Goal: Task Accomplishment & Management: Manage account settings

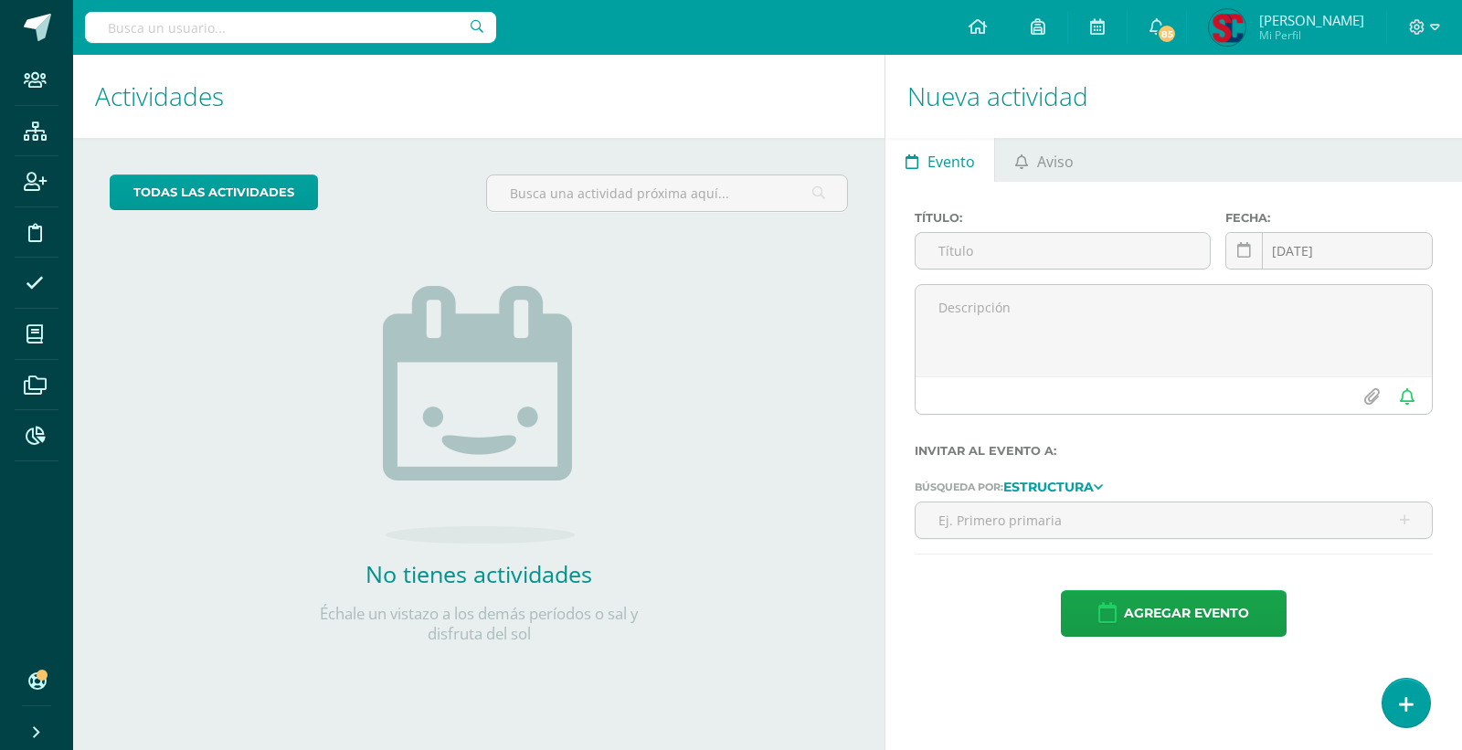
click at [369, 31] on input "text" at bounding box center [290, 27] width 411 height 31
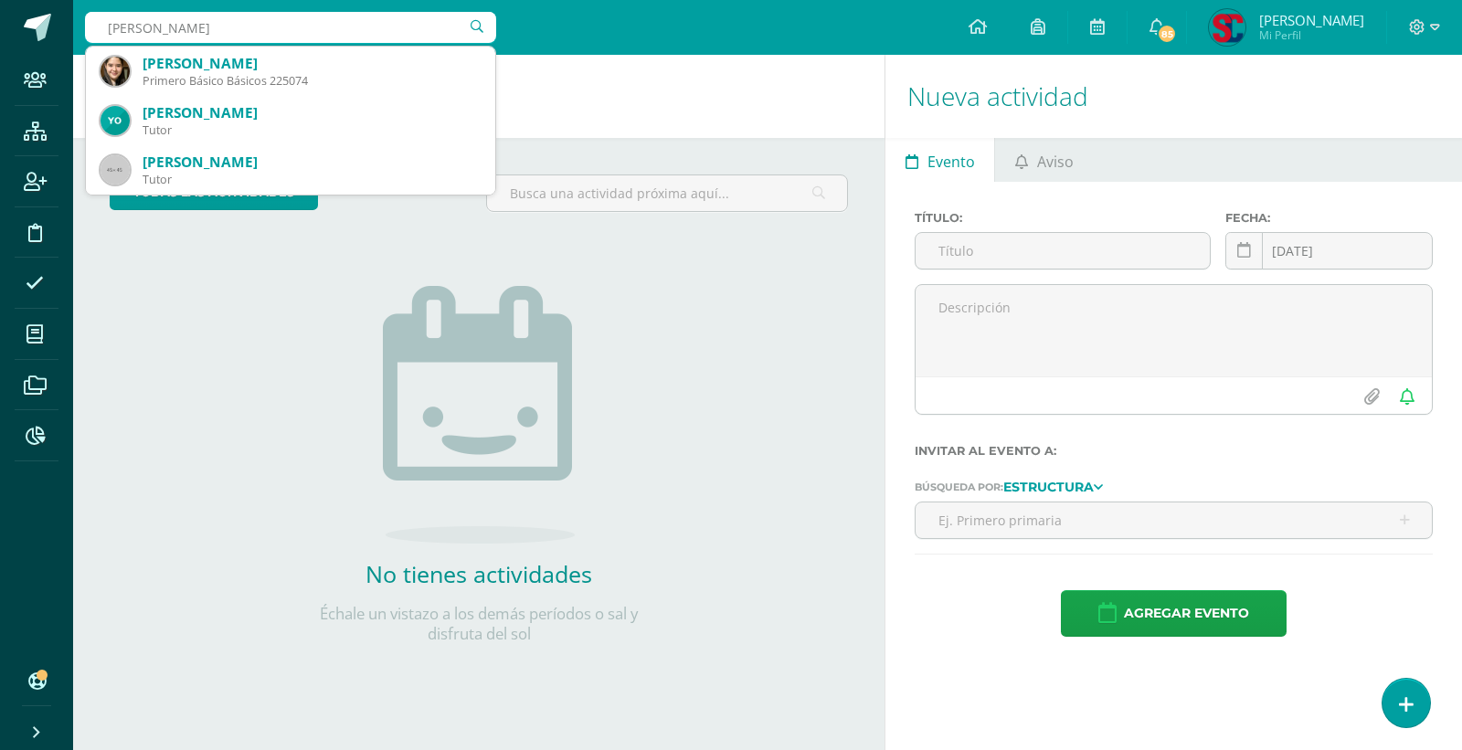
type input "sara pineda"
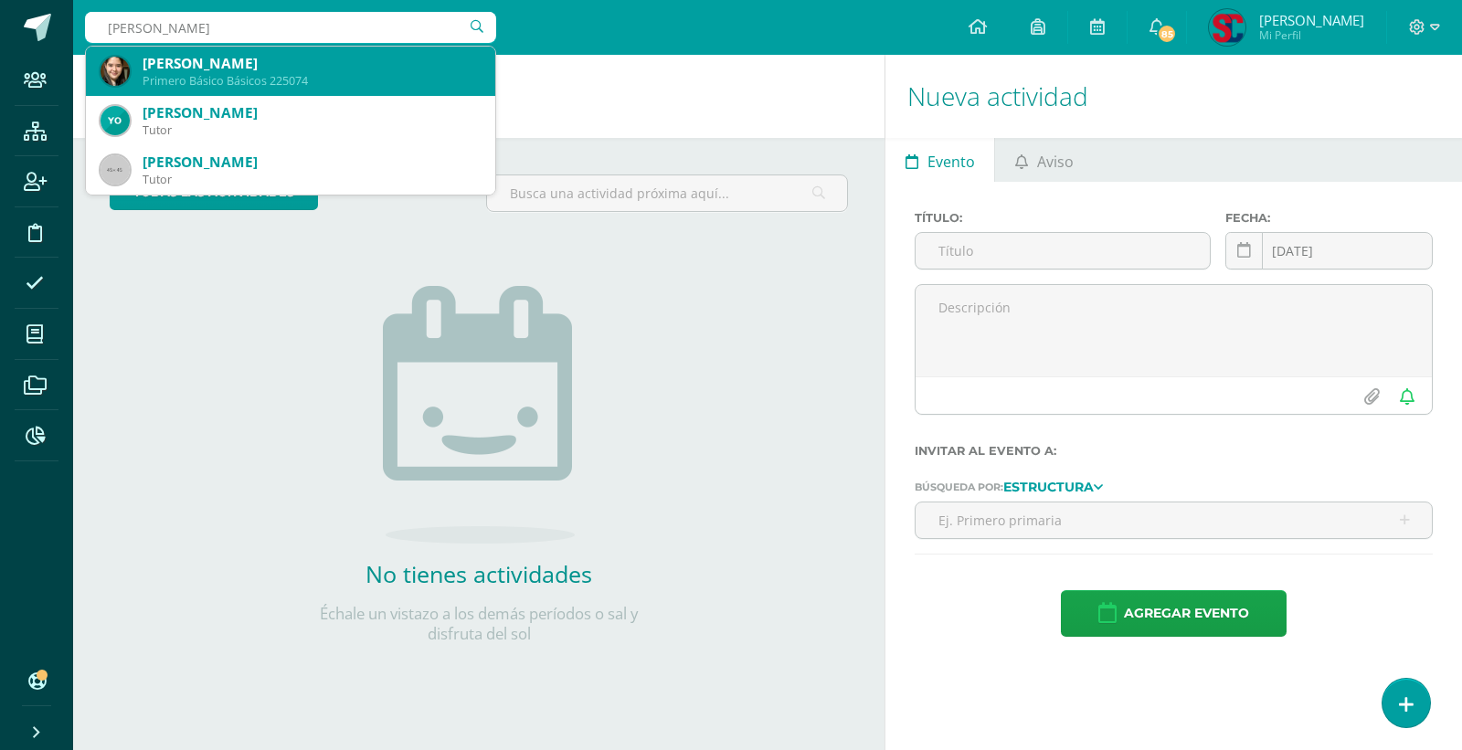
click at [288, 75] on div "Primero Básico Básicos 225074" at bounding box center [312, 81] width 338 height 16
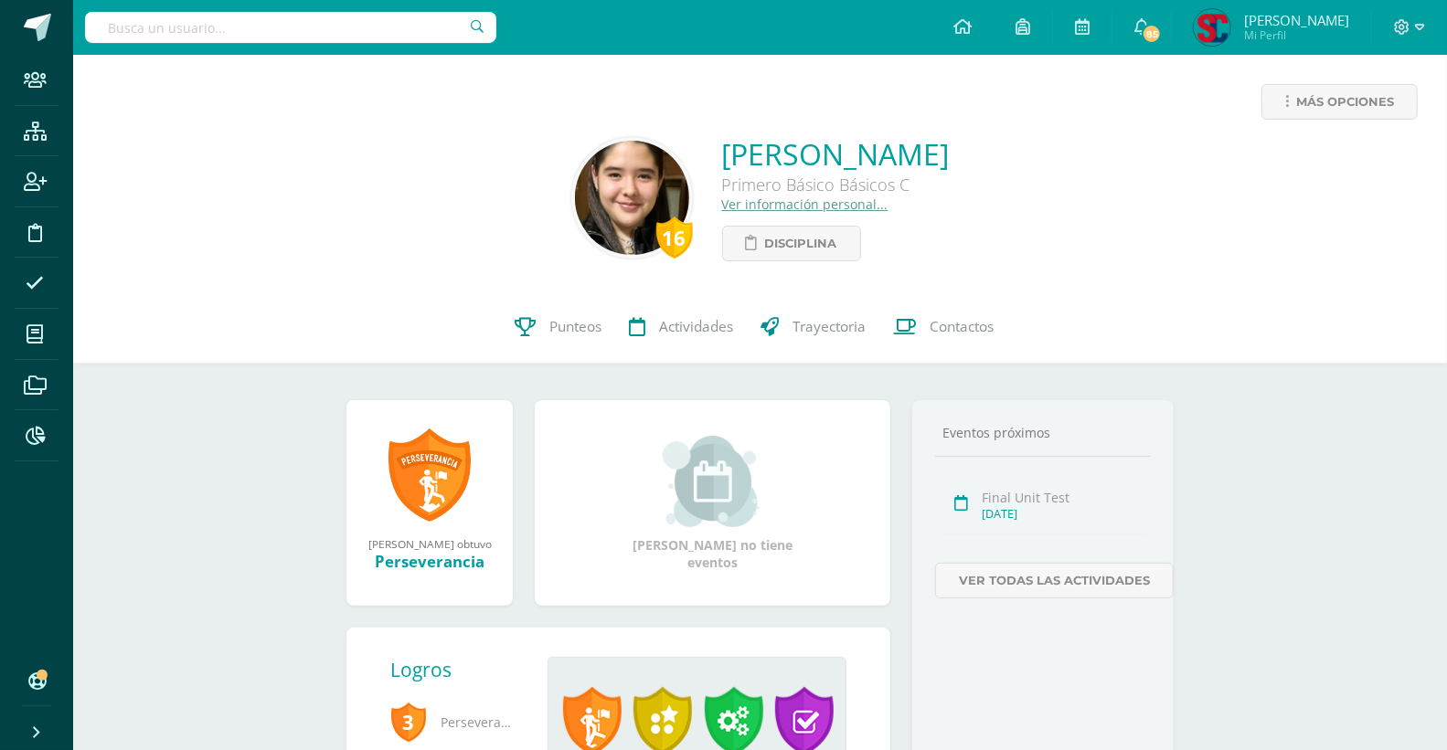
click at [354, 16] on input "text" at bounding box center [290, 27] width 411 height 31
type input "andrea monteros"
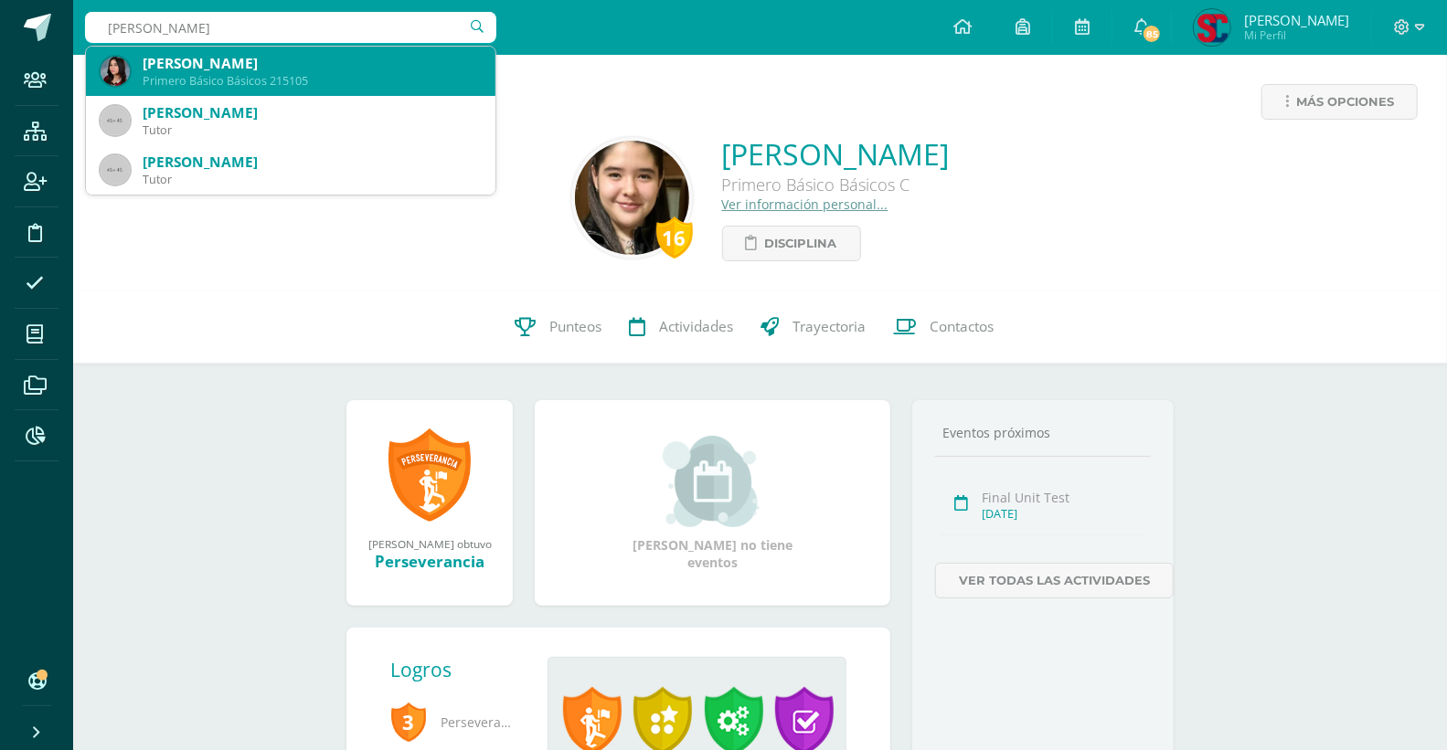
drag, startPoint x: 303, startPoint y: 74, endPoint x: 317, endPoint y: 48, distance: 29.0
click at [314, 53] on div "Andrea Michelle Monteros Zarazúa Primero Básico Básicos 215105" at bounding box center [291, 71] width 380 height 49
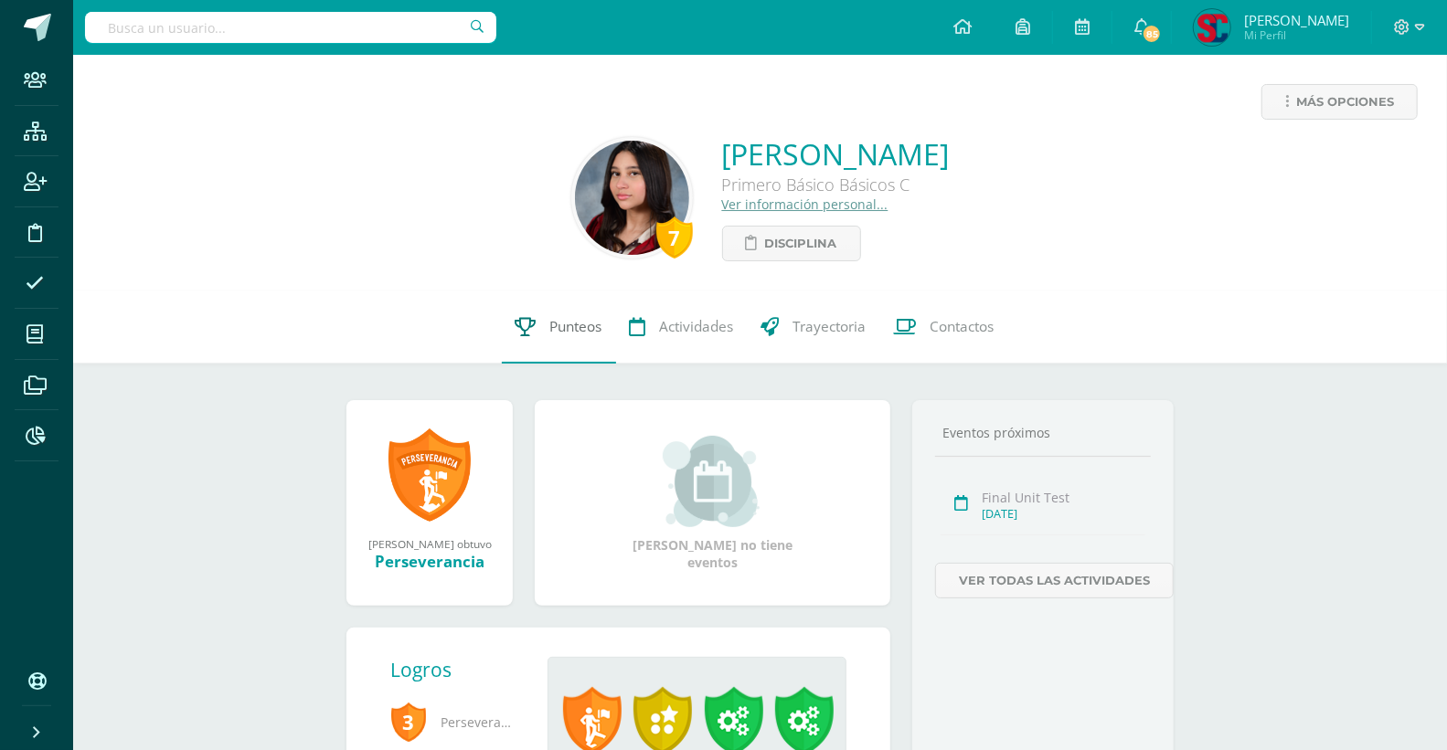
click at [552, 323] on span "Punteos" at bounding box center [576, 326] width 52 height 19
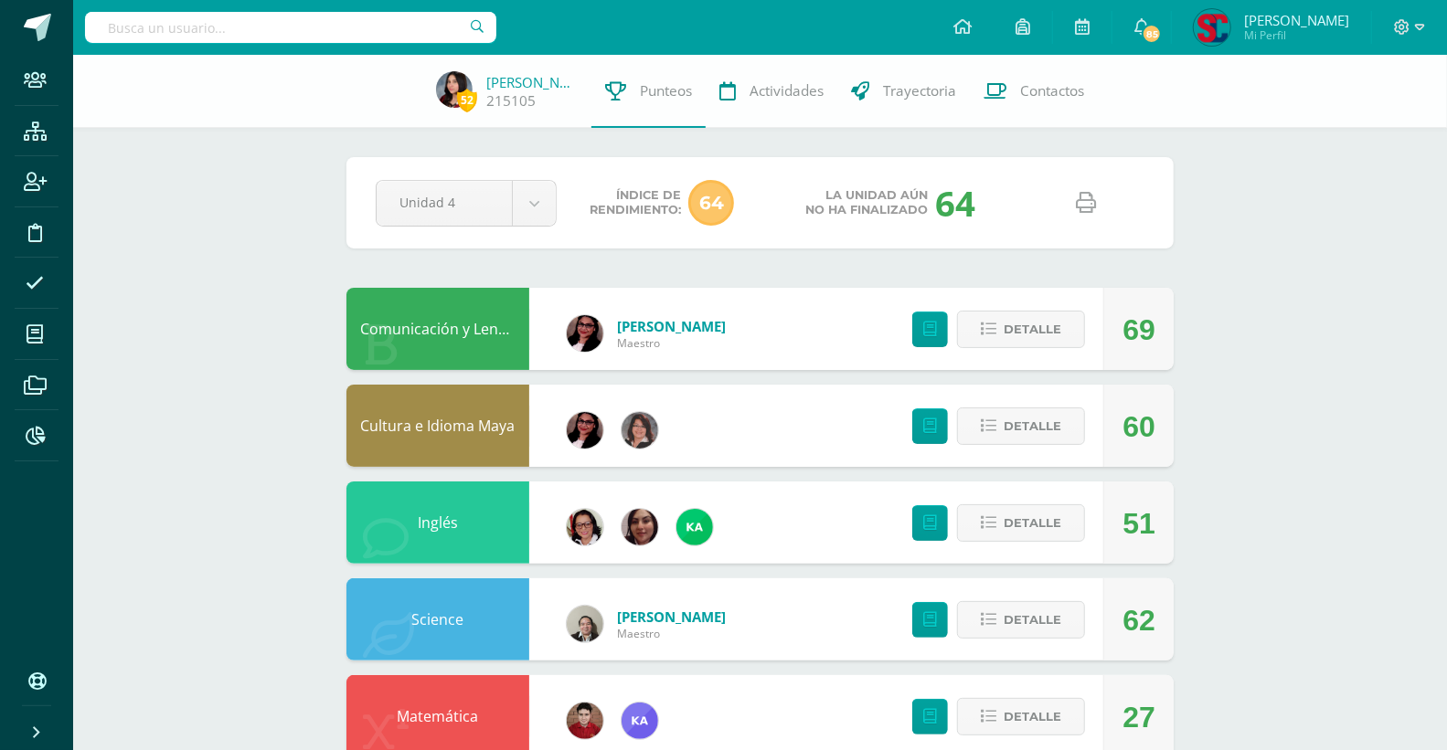
click at [1090, 201] on icon at bounding box center [1086, 203] width 20 height 20
click at [254, 23] on input "text" at bounding box center [290, 27] width 411 height 31
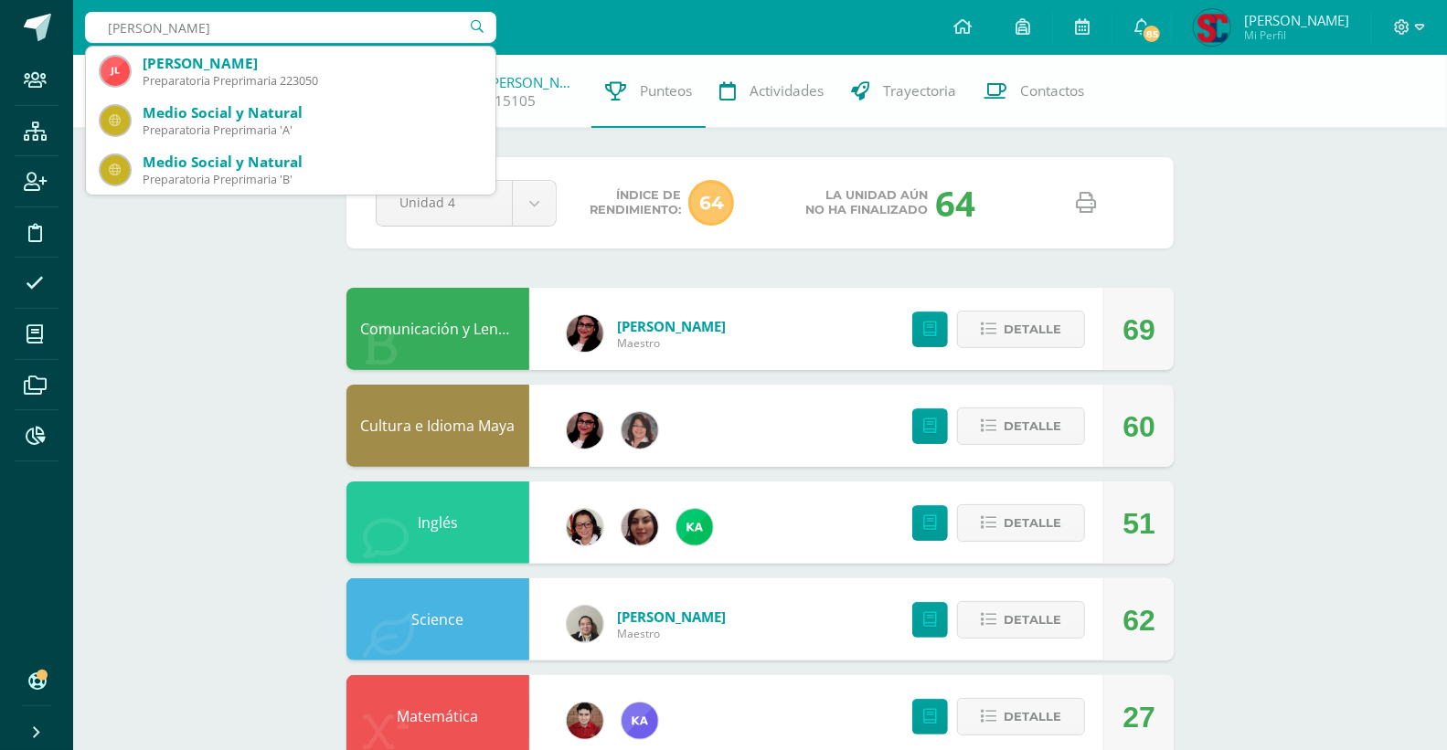
type input "sara pineda"
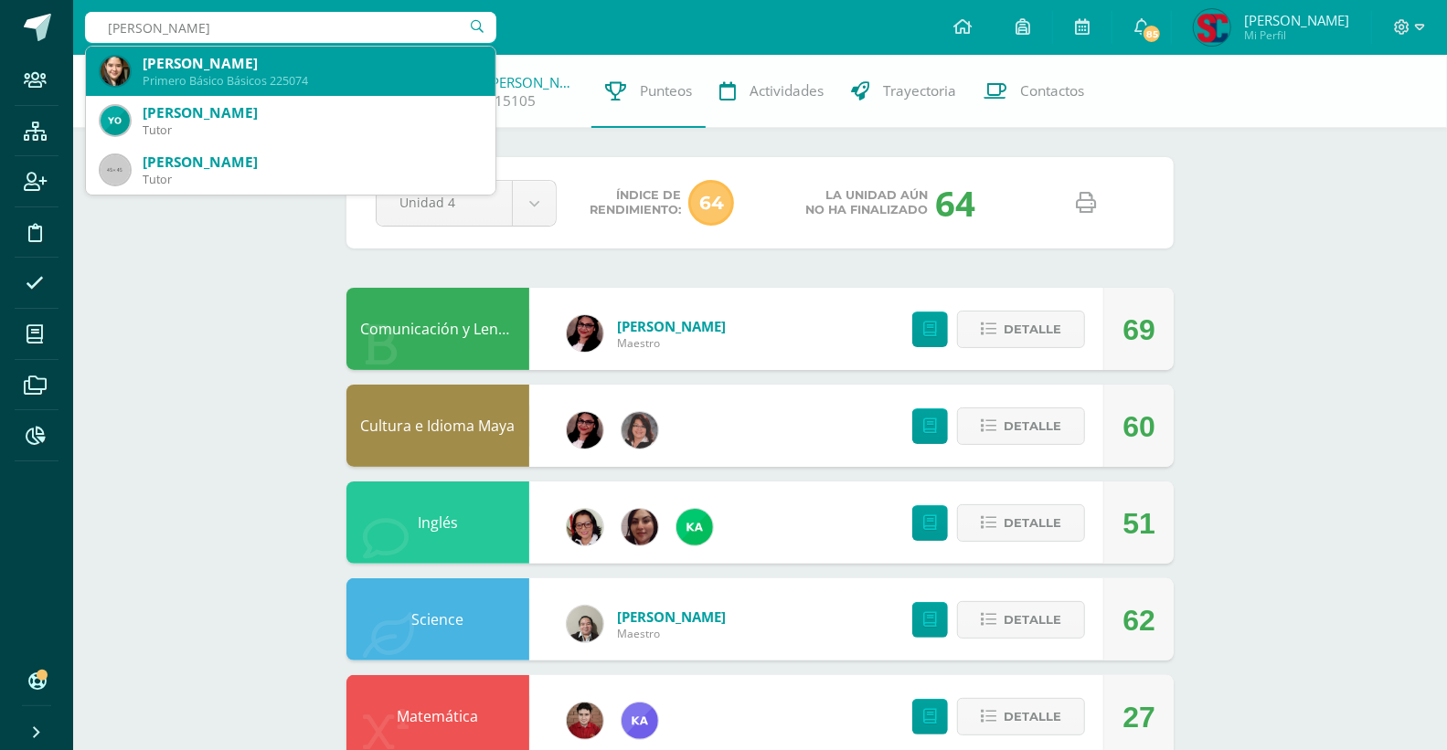
click at [440, 79] on div "Primero Básico Básicos 225074" at bounding box center [312, 81] width 338 height 16
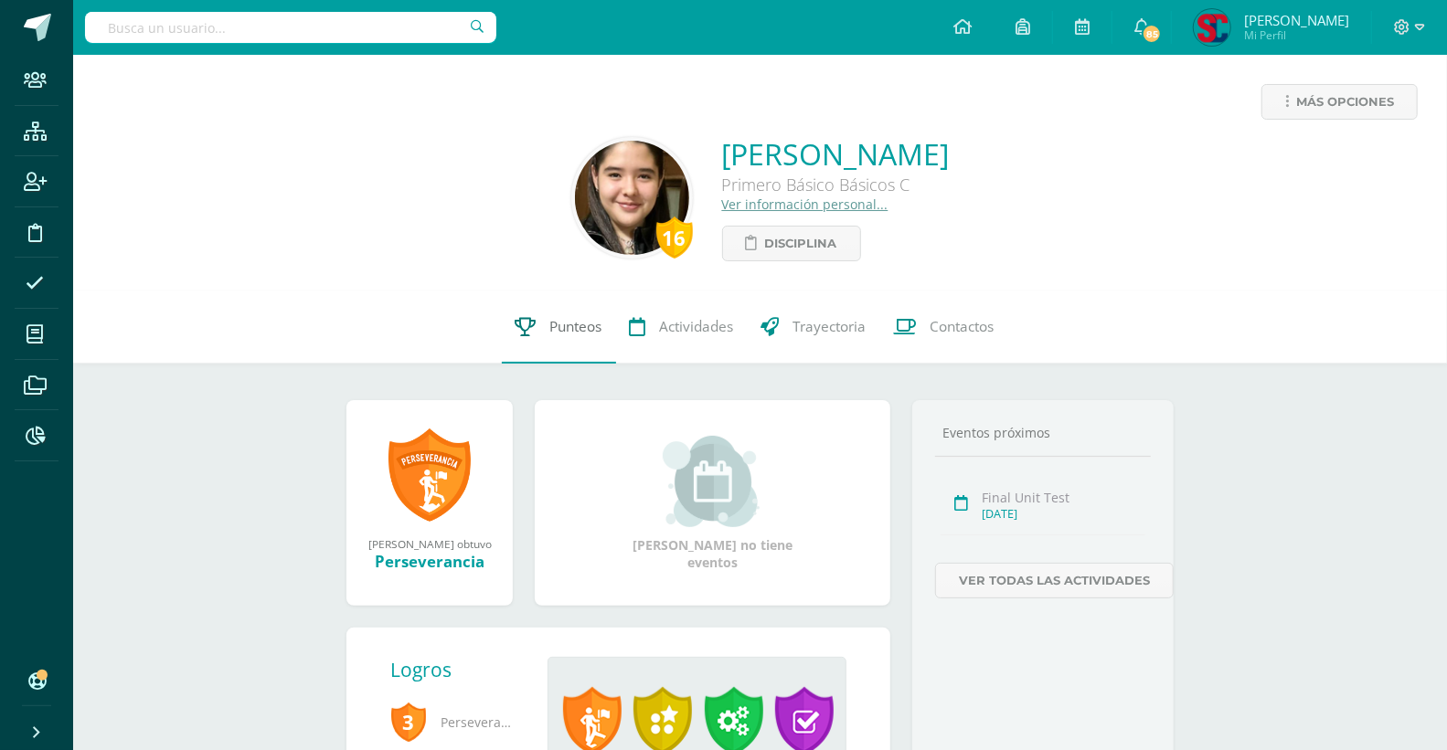
click at [572, 336] on span "Punteos" at bounding box center [576, 326] width 52 height 19
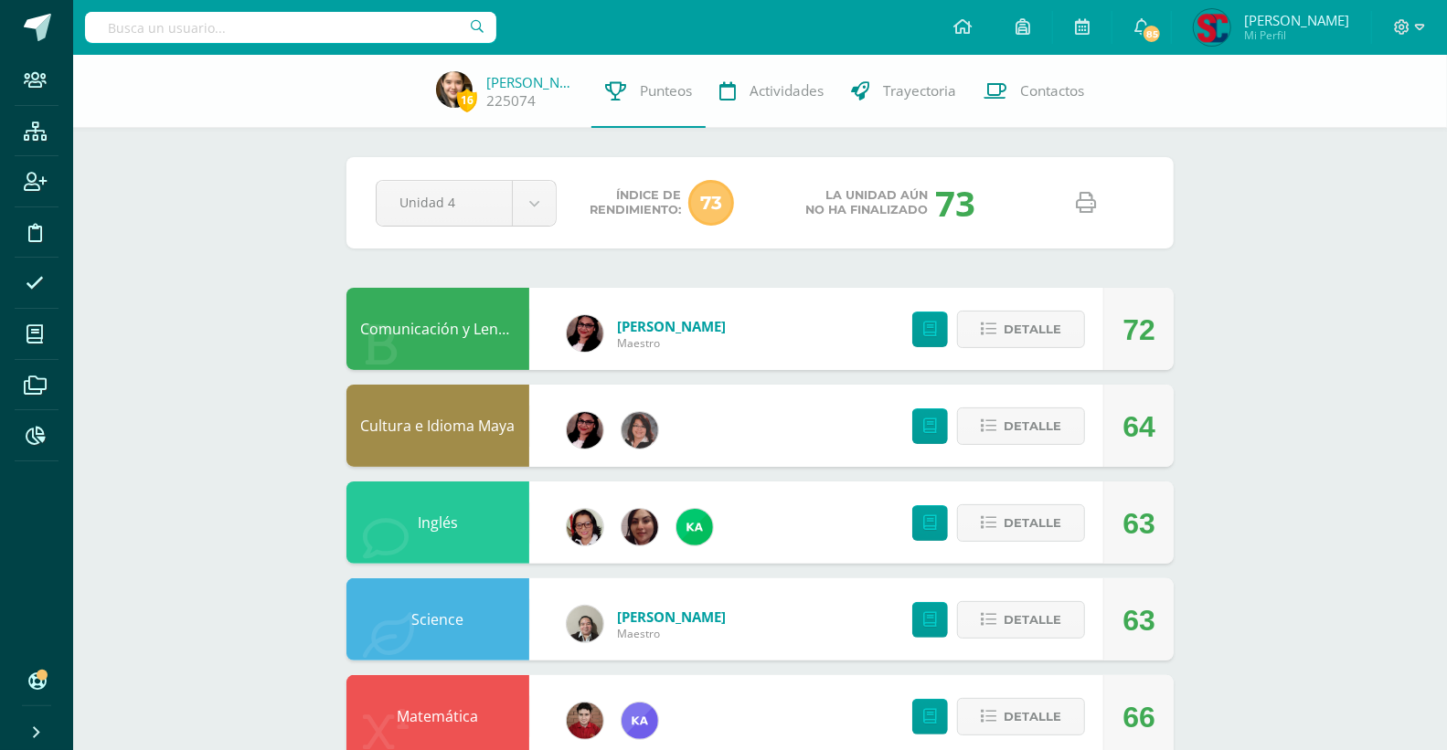
click at [329, 21] on input "text" at bounding box center [290, 27] width 411 height 31
type input "andrea monteros"
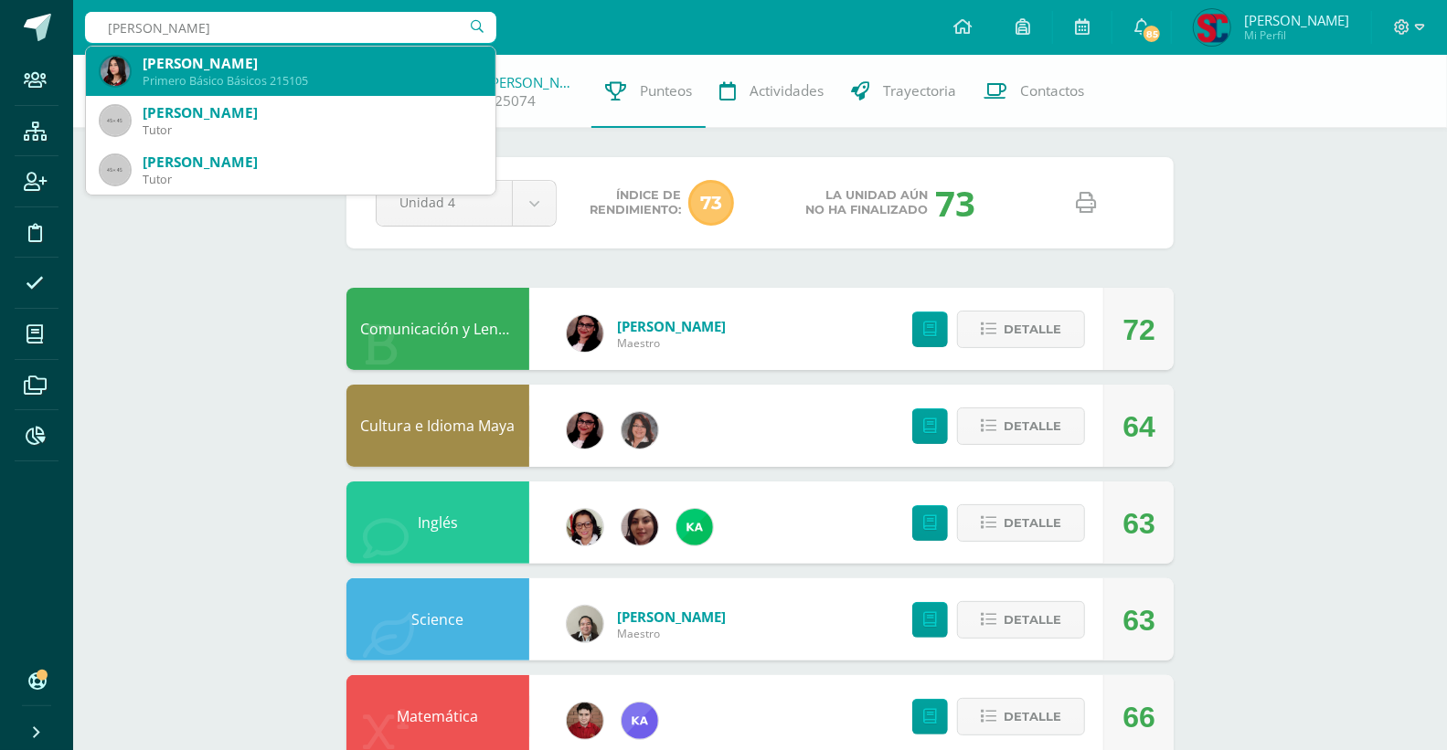
click at [269, 91] on div "Andrea Michelle Monteros Zarazúa Primero Básico Básicos 215105" at bounding box center [291, 71] width 380 height 49
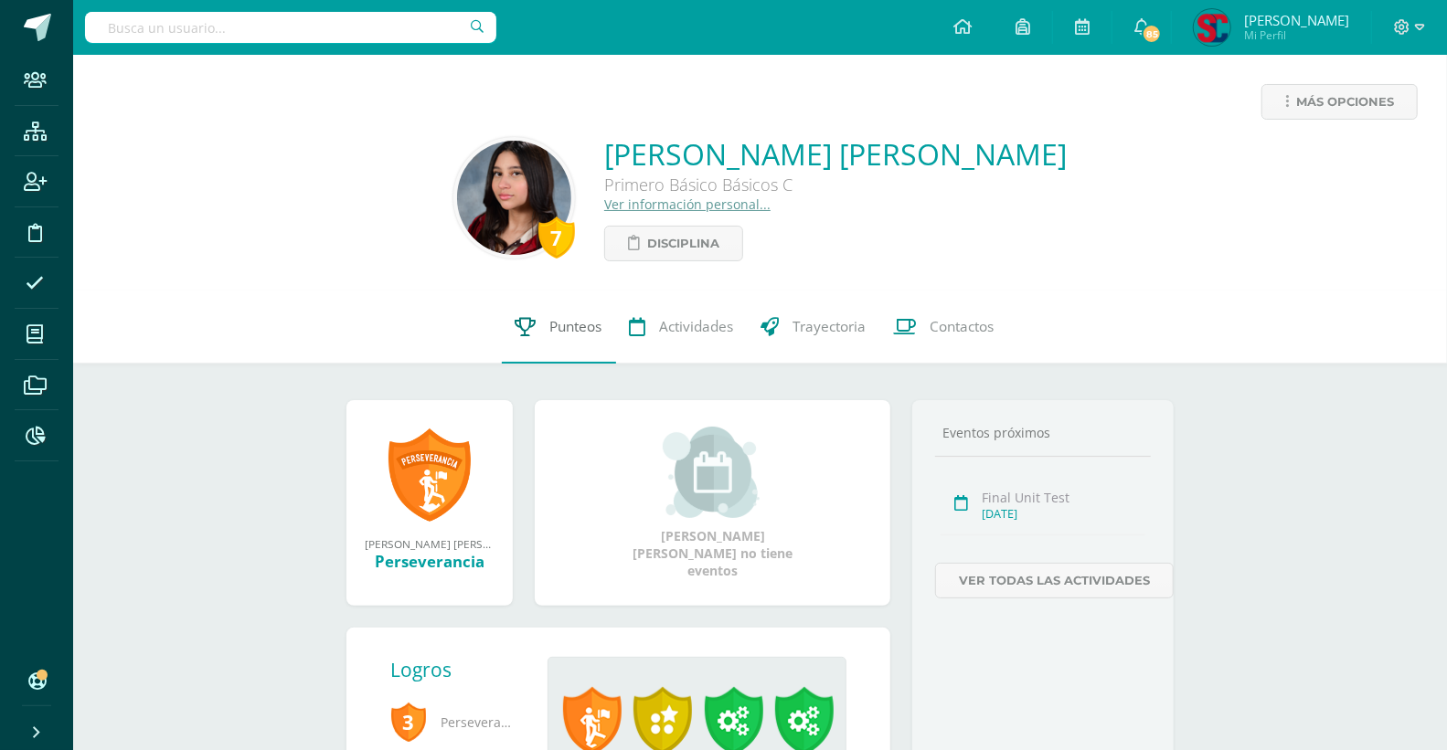
click at [567, 331] on span "Punteos" at bounding box center [576, 326] width 52 height 19
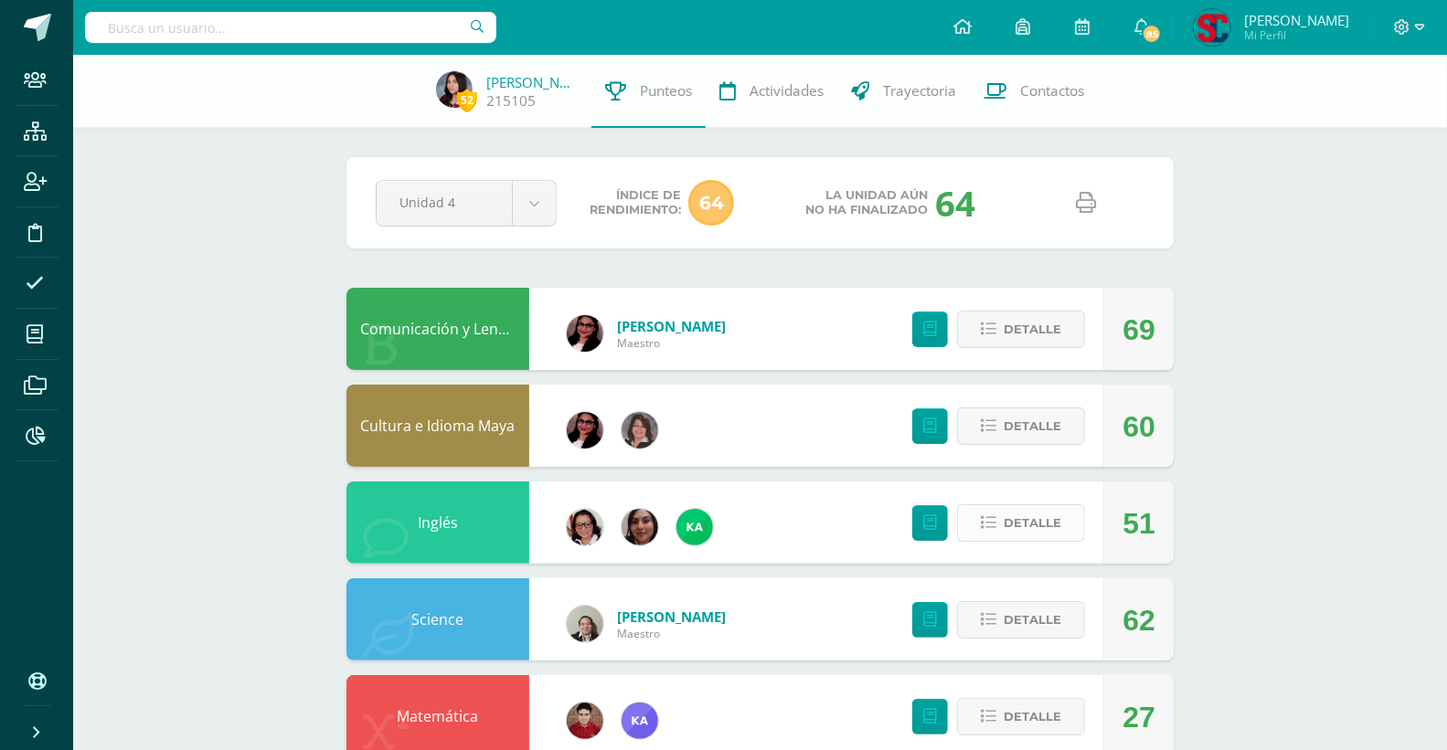
click at [1016, 526] on span "Detalle" at bounding box center [1032, 523] width 58 height 34
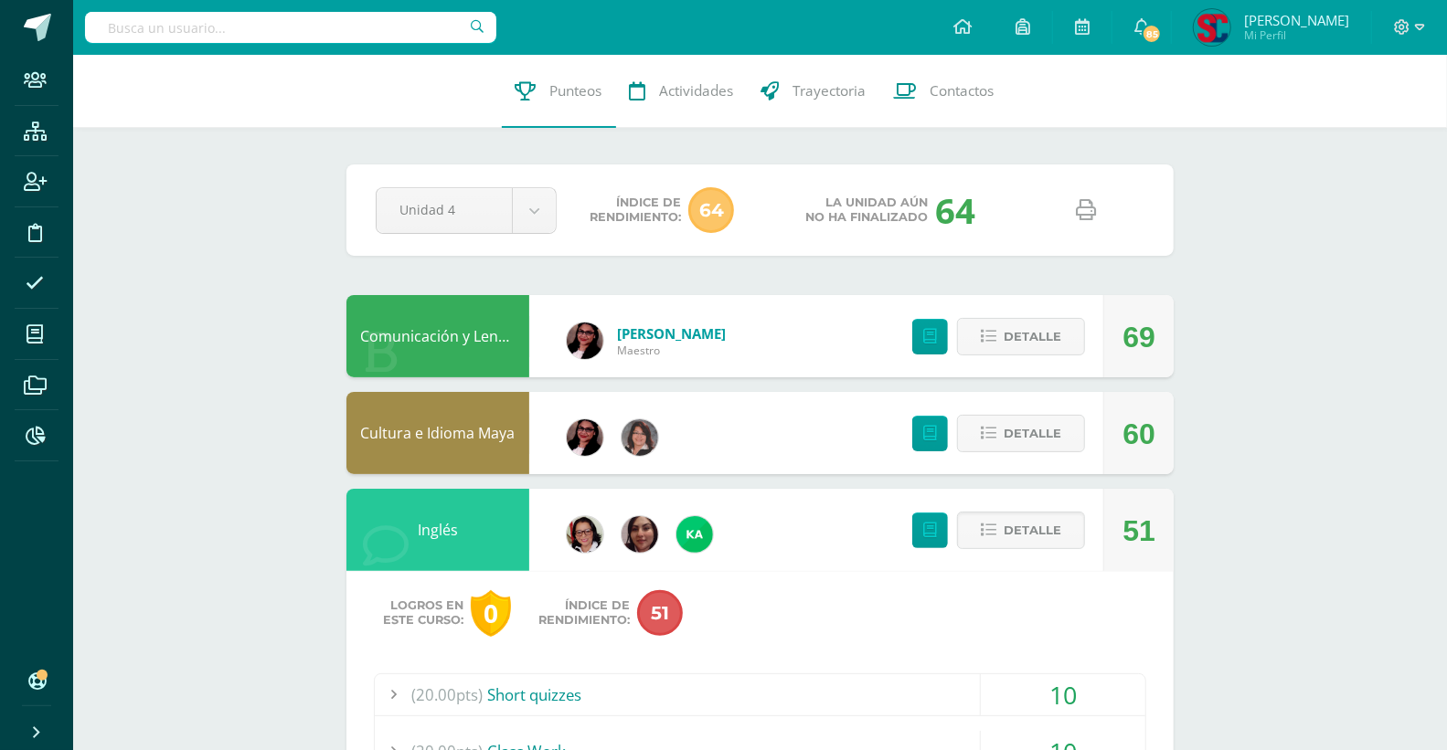
click at [1087, 204] on icon at bounding box center [1086, 210] width 20 height 20
click at [353, 22] on input "text" at bounding box center [290, 27] width 411 height 31
type input "sara pineda"
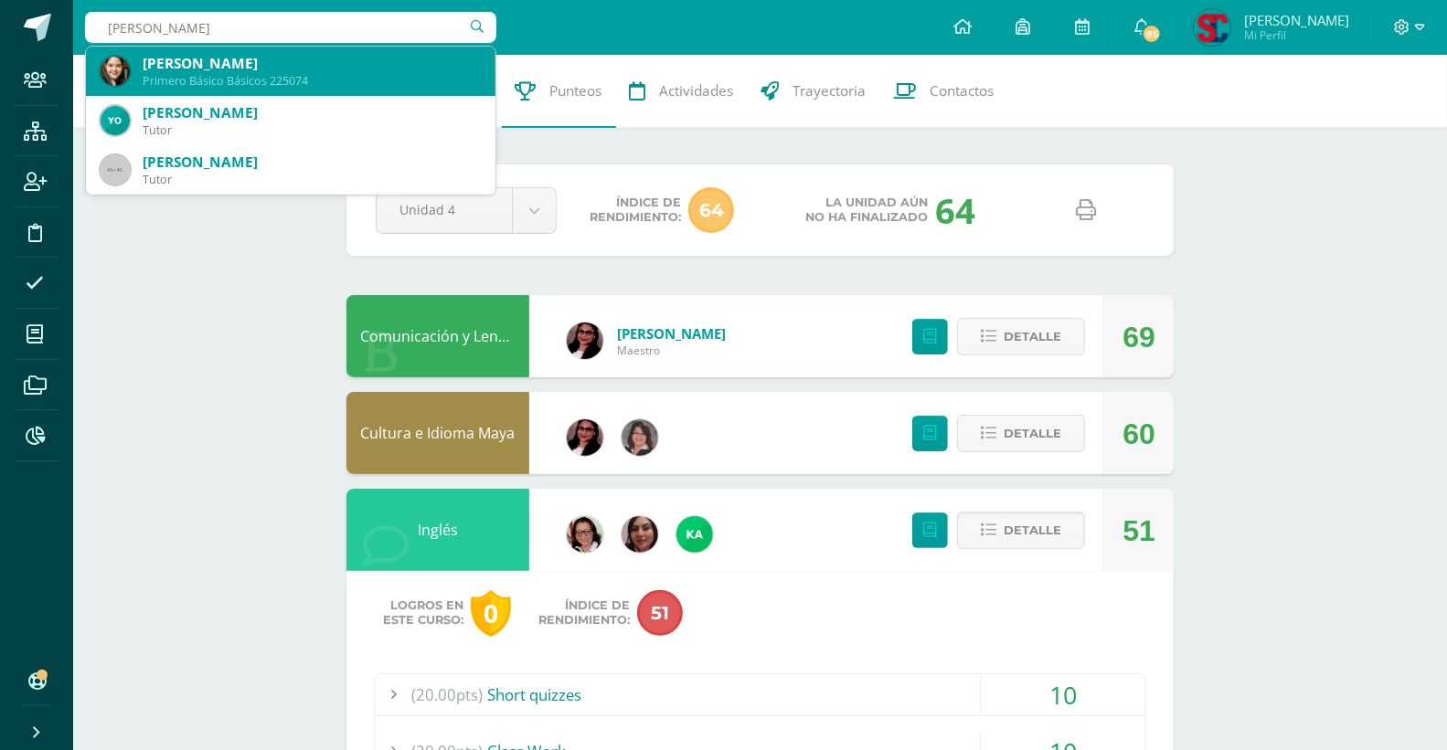
click at [323, 82] on div "Primero Básico Básicos 225074" at bounding box center [312, 81] width 338 height 16
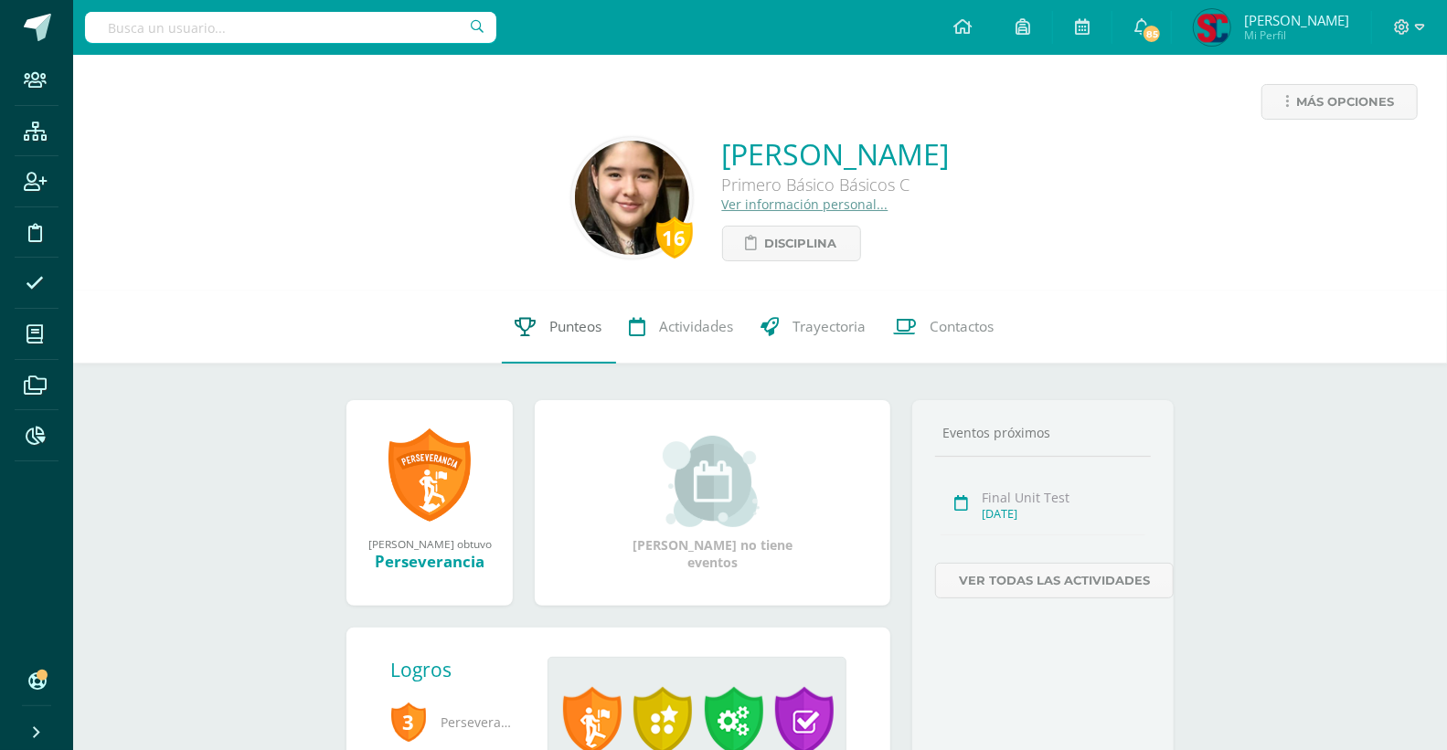
click at [583, 323] on span "Punteos" at bounding box center [576, 326] width 52 height 19
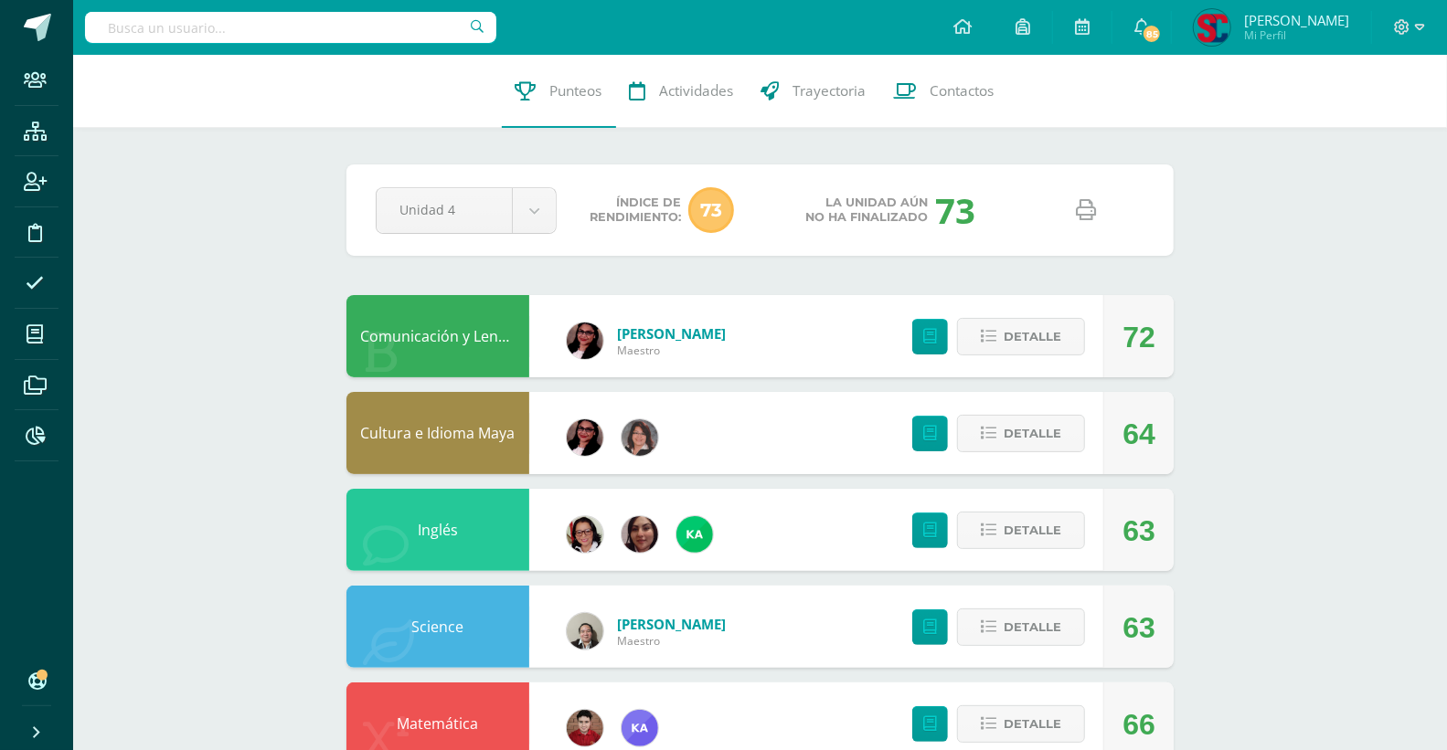
click at [1080, 215] on icon at bounding box center [1086, 210] width 20 height 20
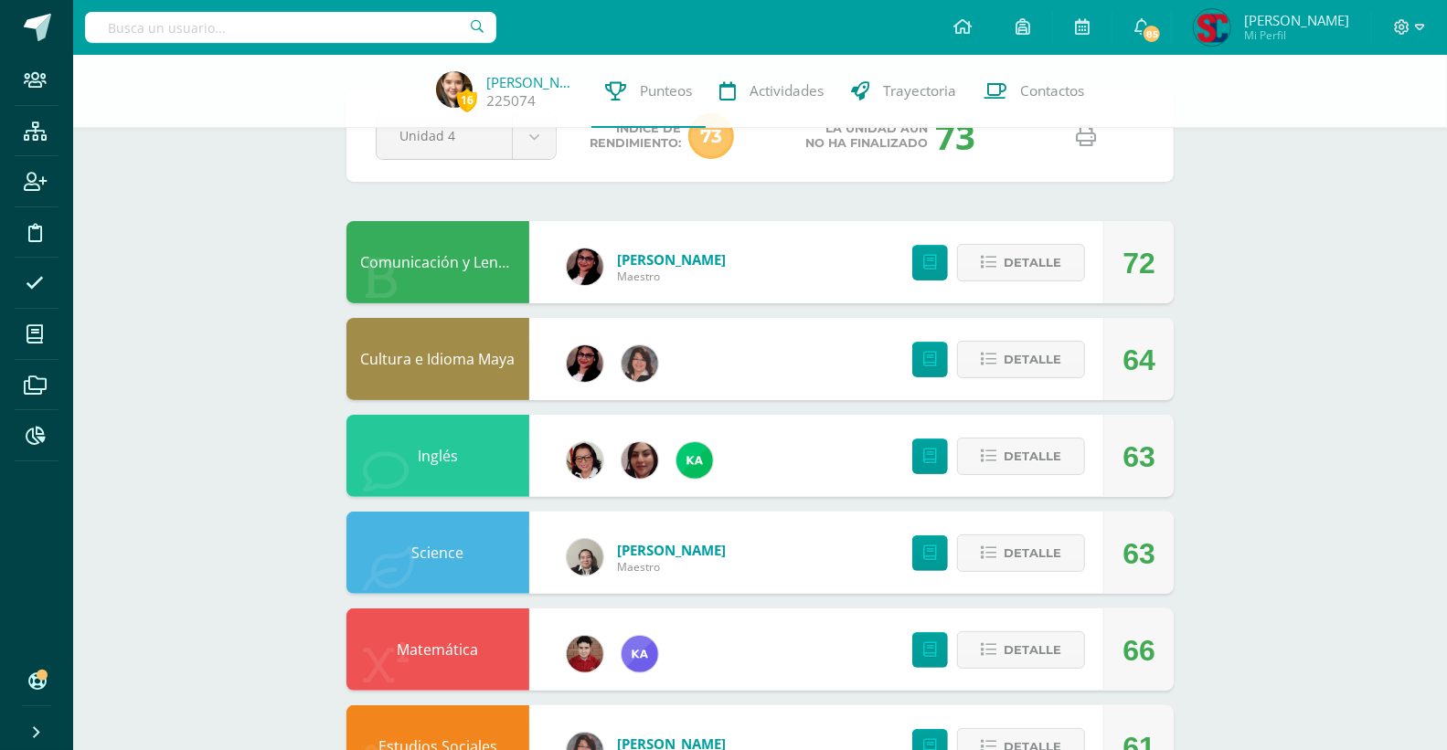
scroll to position [203, 0]
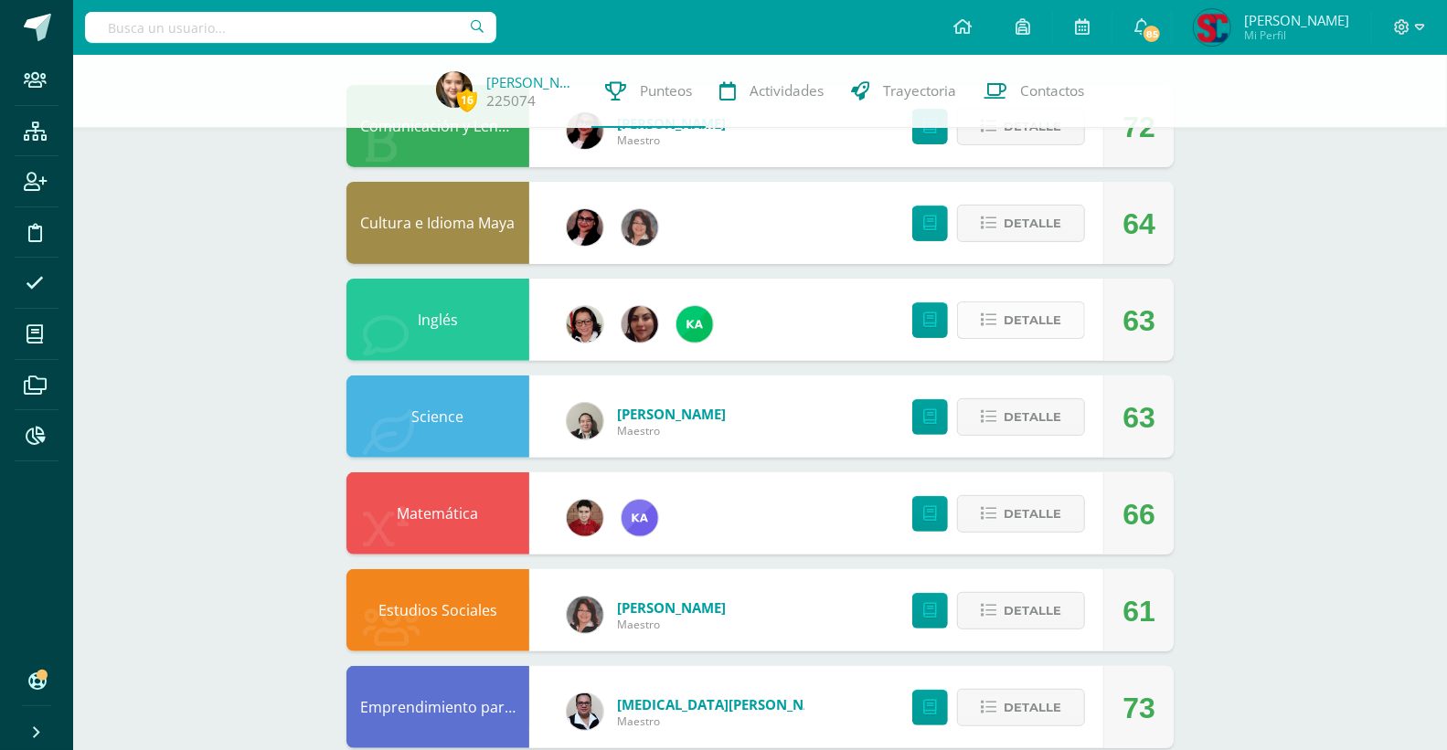
click at [1045, 317] on span "Detalle" at bounding box center [1032, 320] width 58 height 34
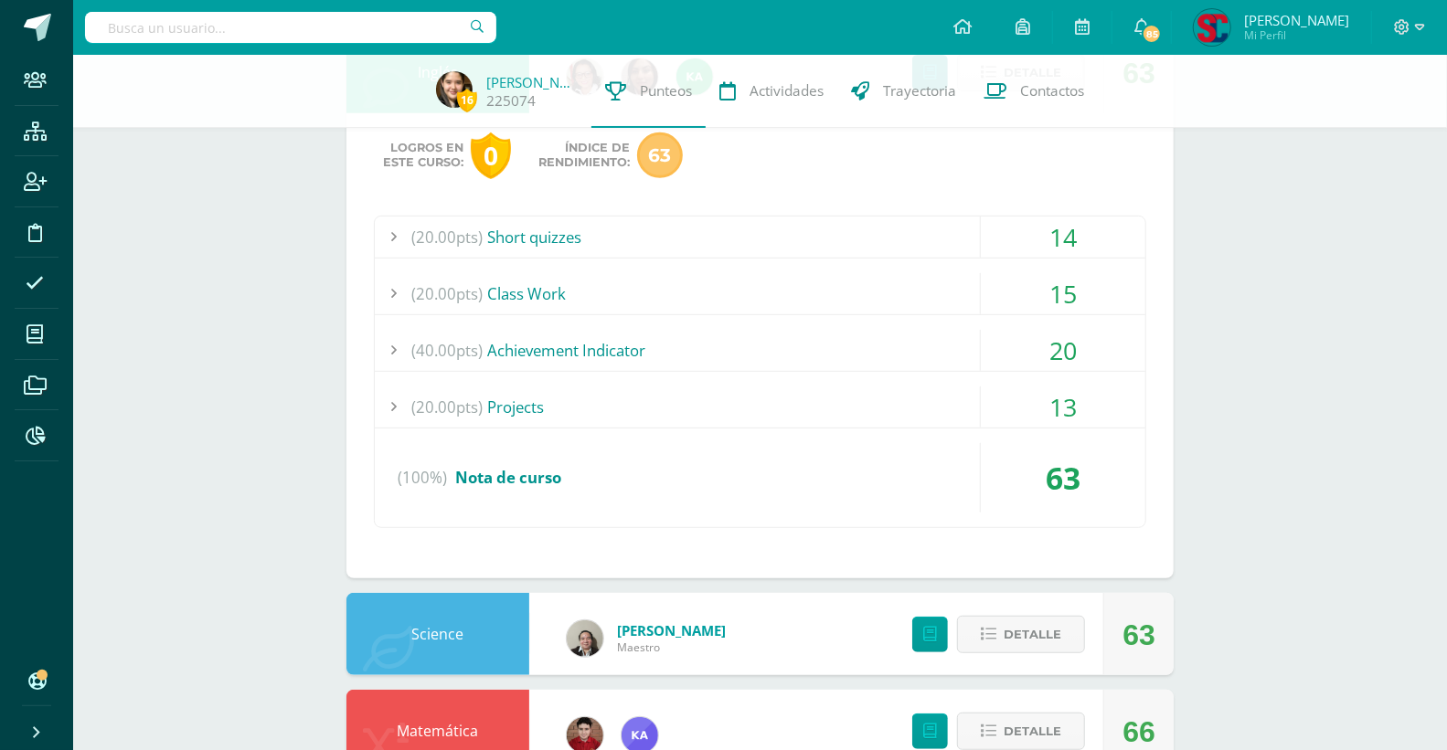
scroll to position [507, 0]
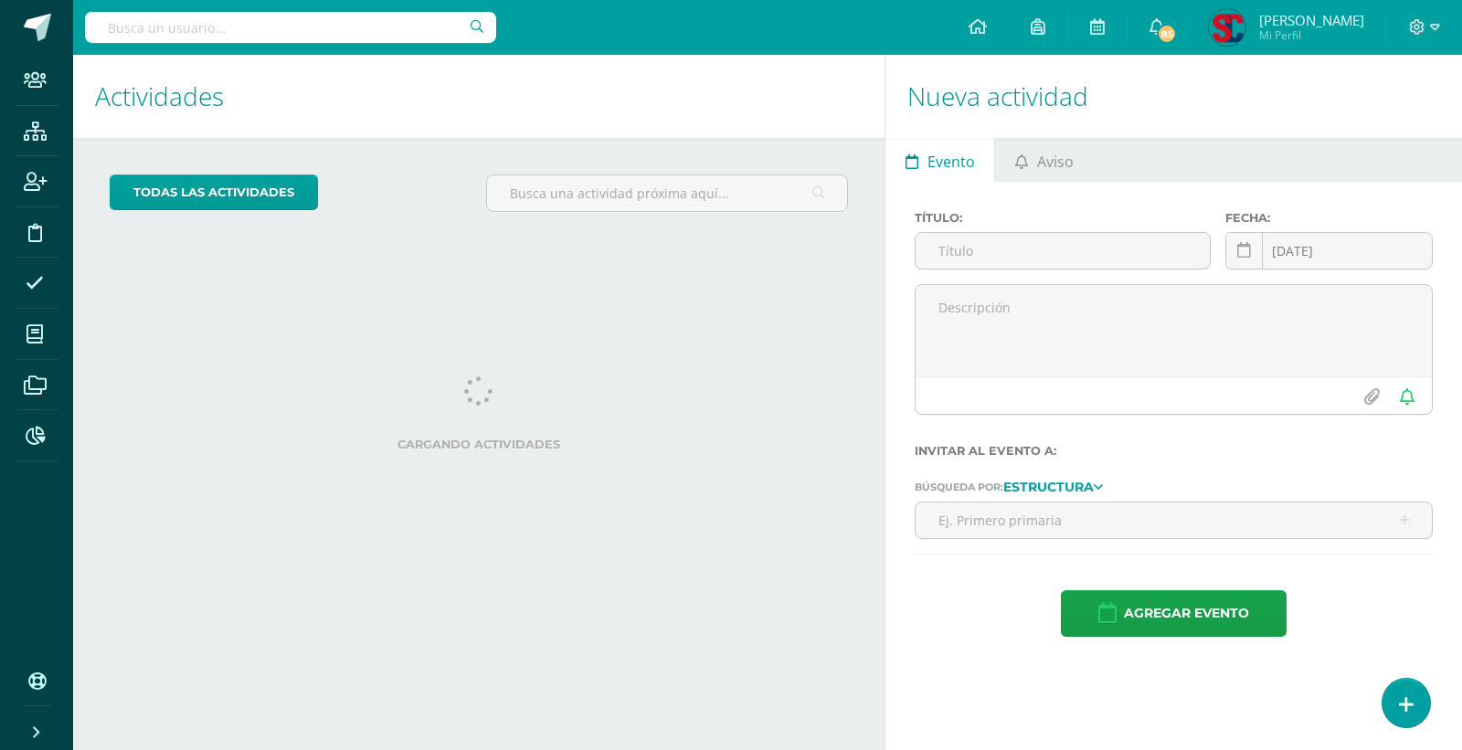
click at [364, 32] on input "text" at bounding box center [290, 27] width 411 height 31
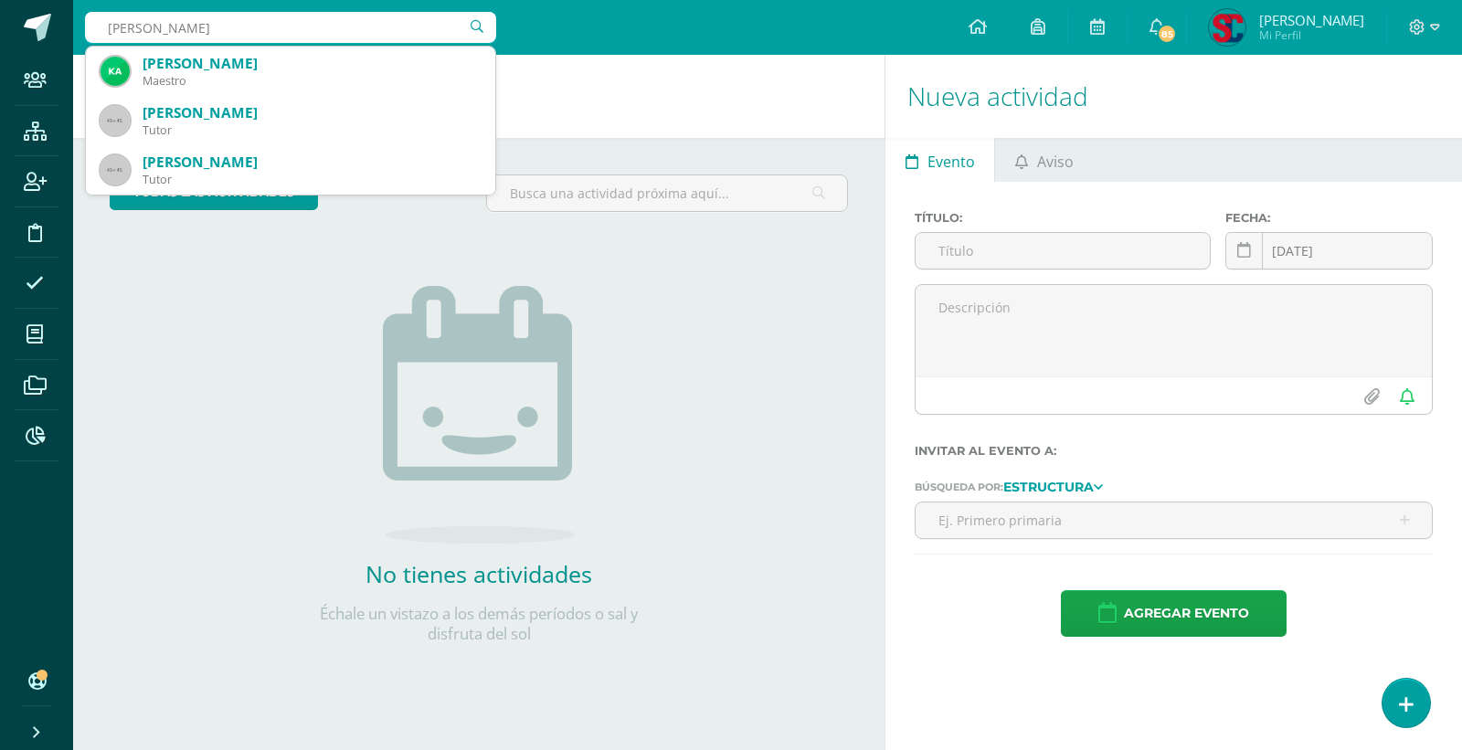
type input "karla alvarez"
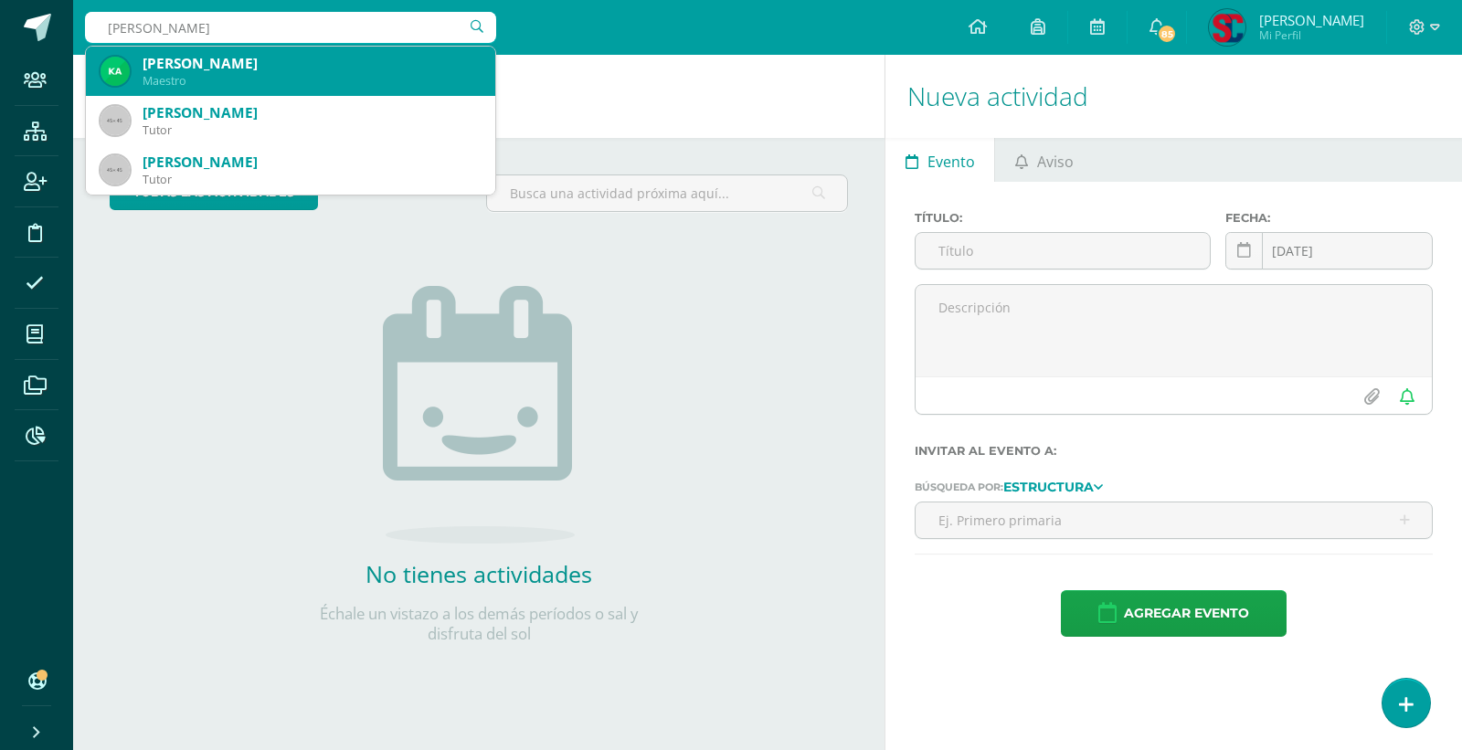
click at [336, 69] on div "[PERSON_NAME]" at bounding box center [312, 63] width 338 height 19
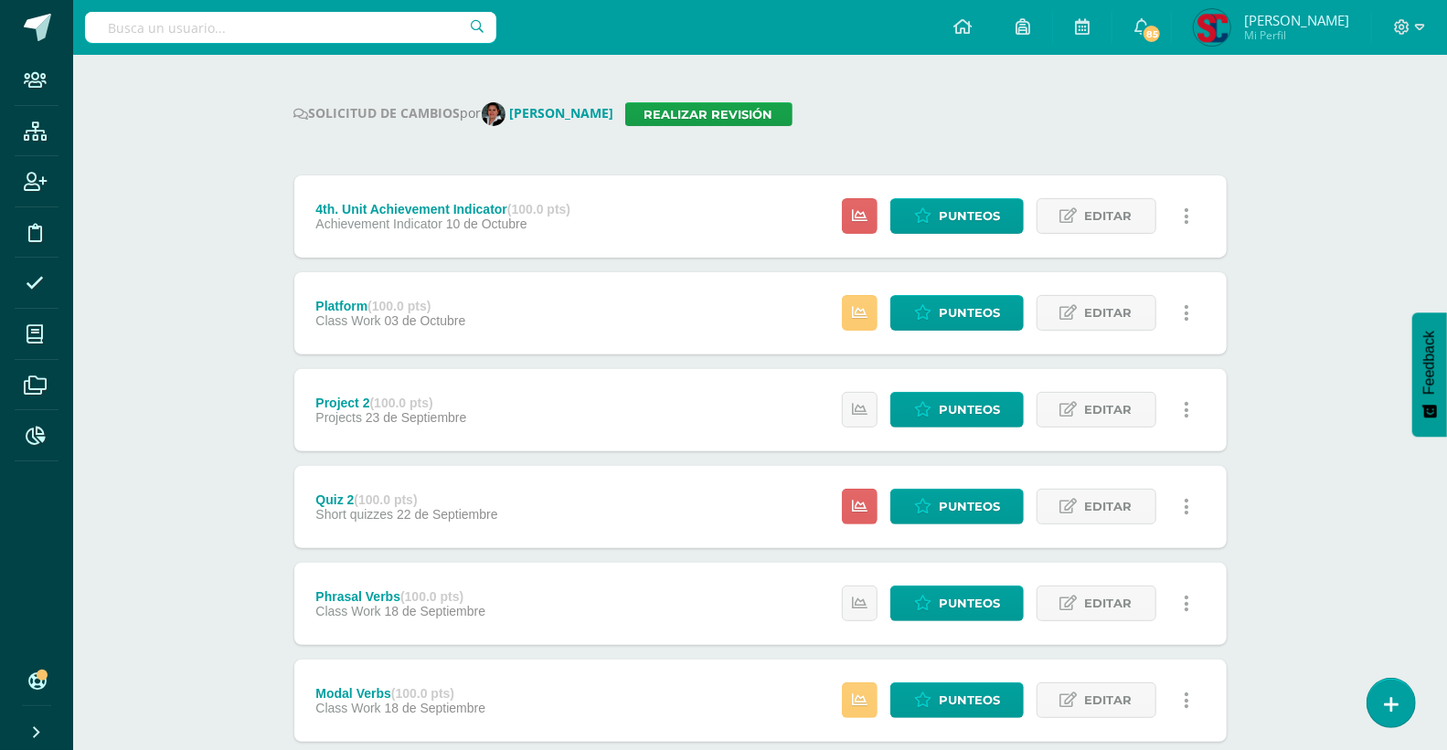
scroll to position [203, 0]
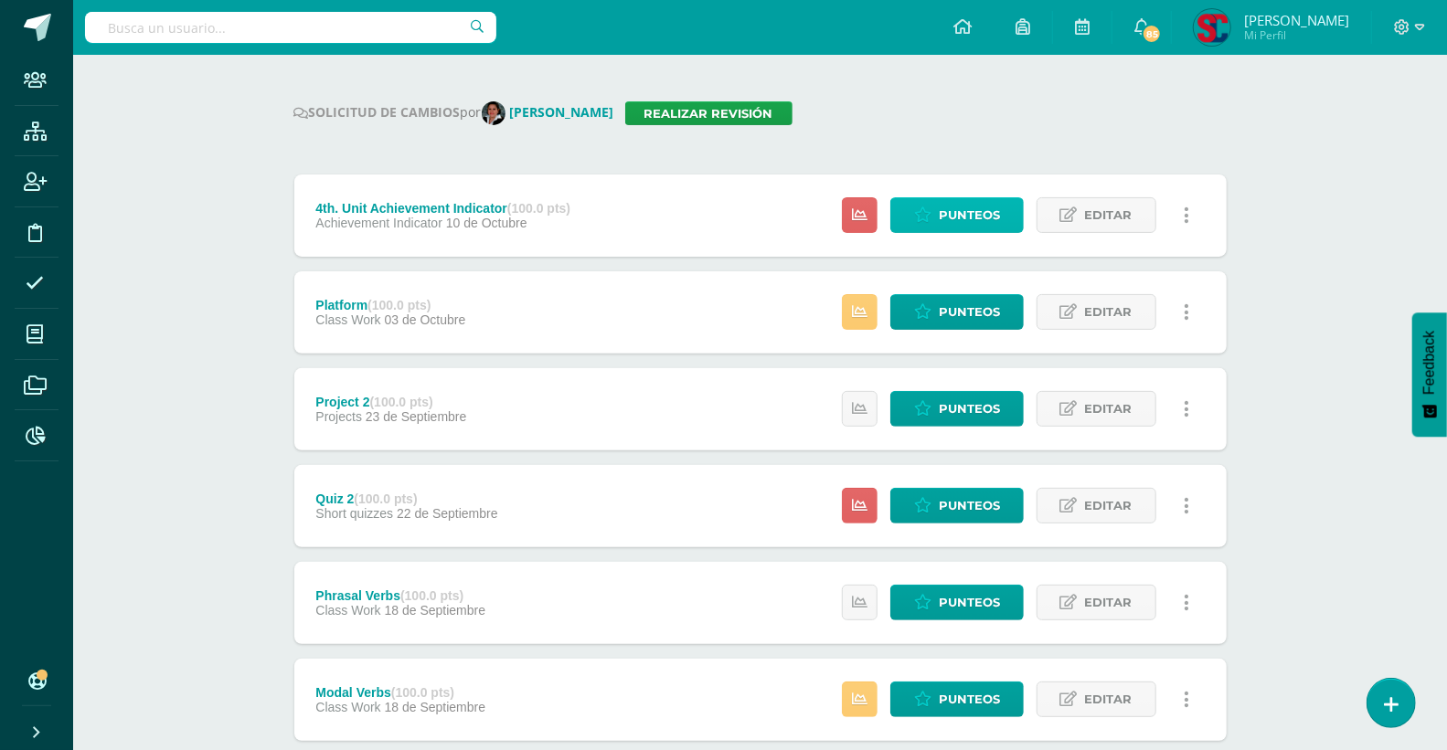
click at [941, 212] on span "Punteos" at bounding box center [968, 215] width 61 height 34
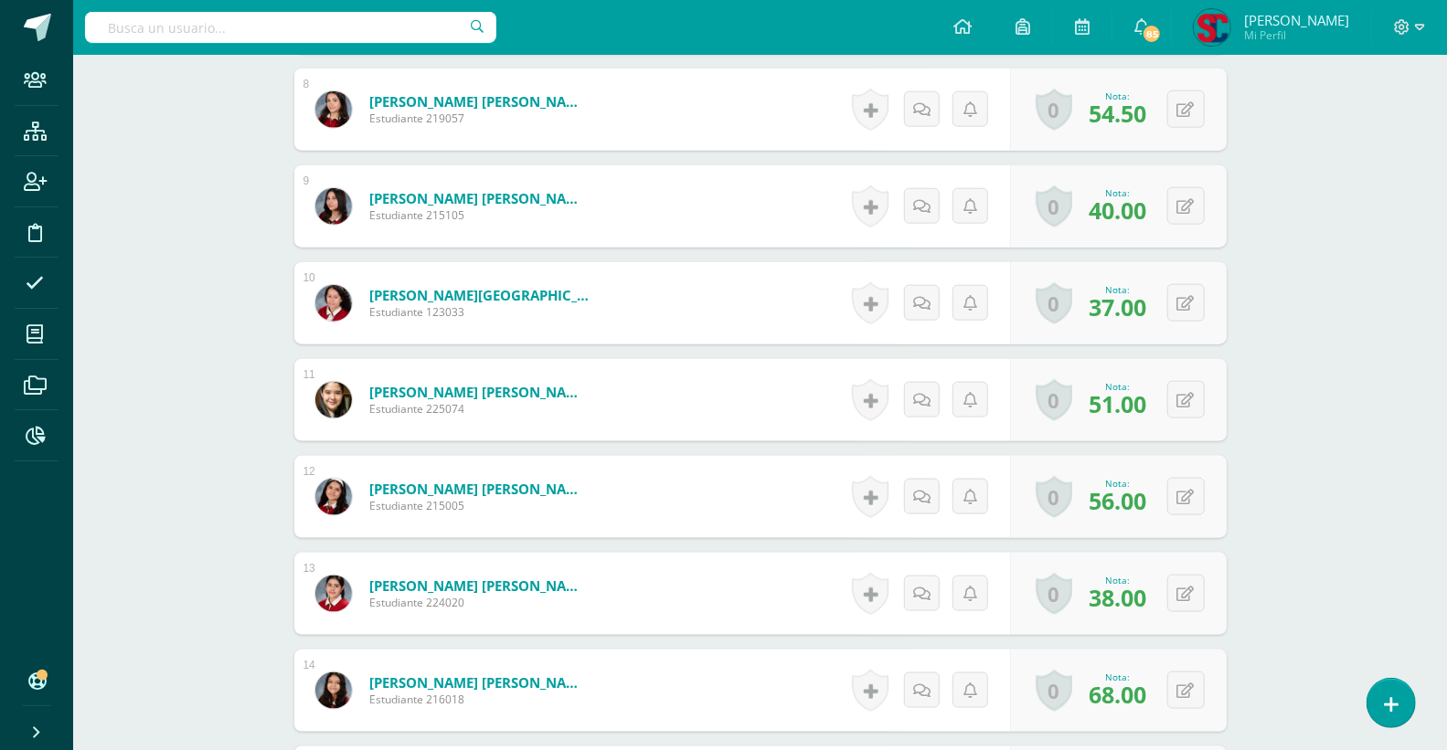
scroll to position [1298, 0]
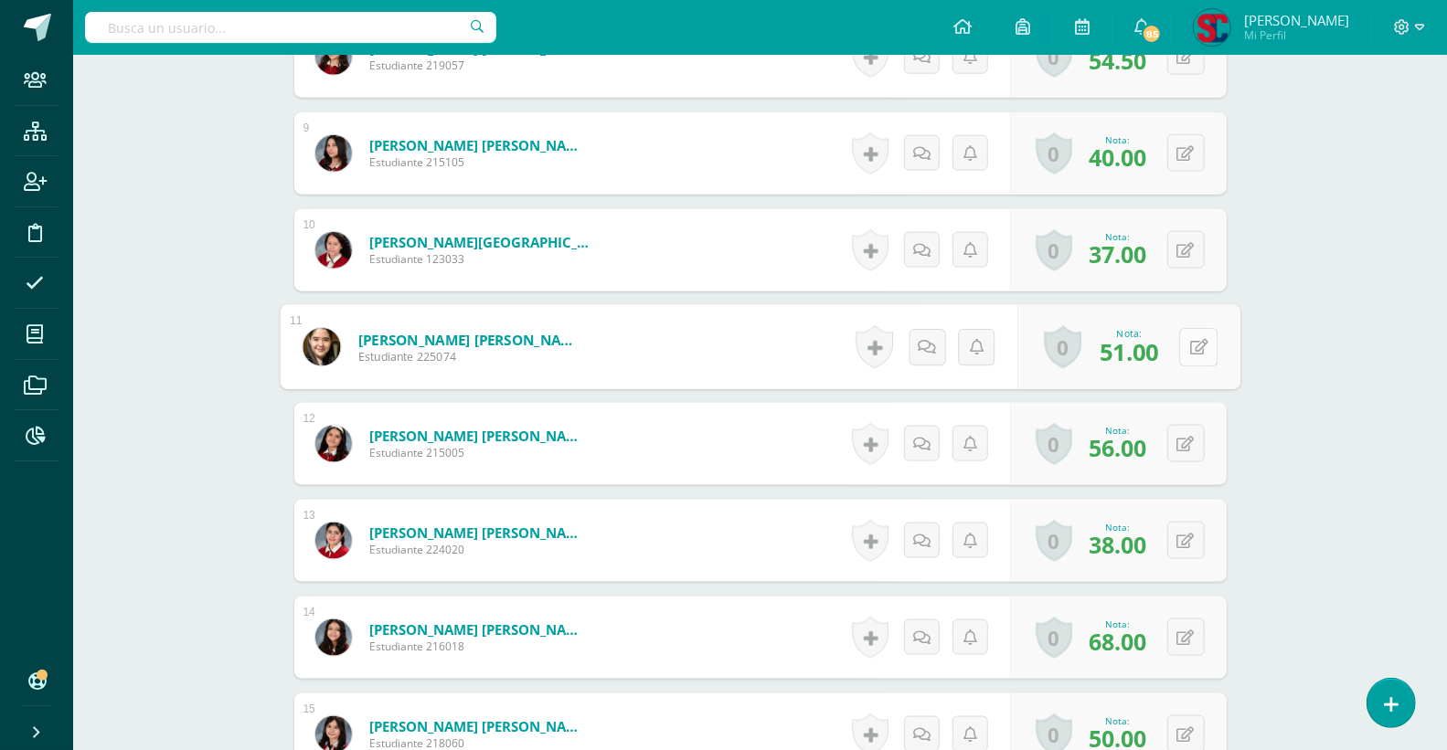
click at [1184, 344] on button at bounding box center [1198, 347] width 38 height 38
click at [1201, 342] on link at bounding box center [1187, 347] width 36 height 36
click at [1193, 340] on icon at bounding box center [1198, 347] width 18 height 16
type input "5"
type input "60"
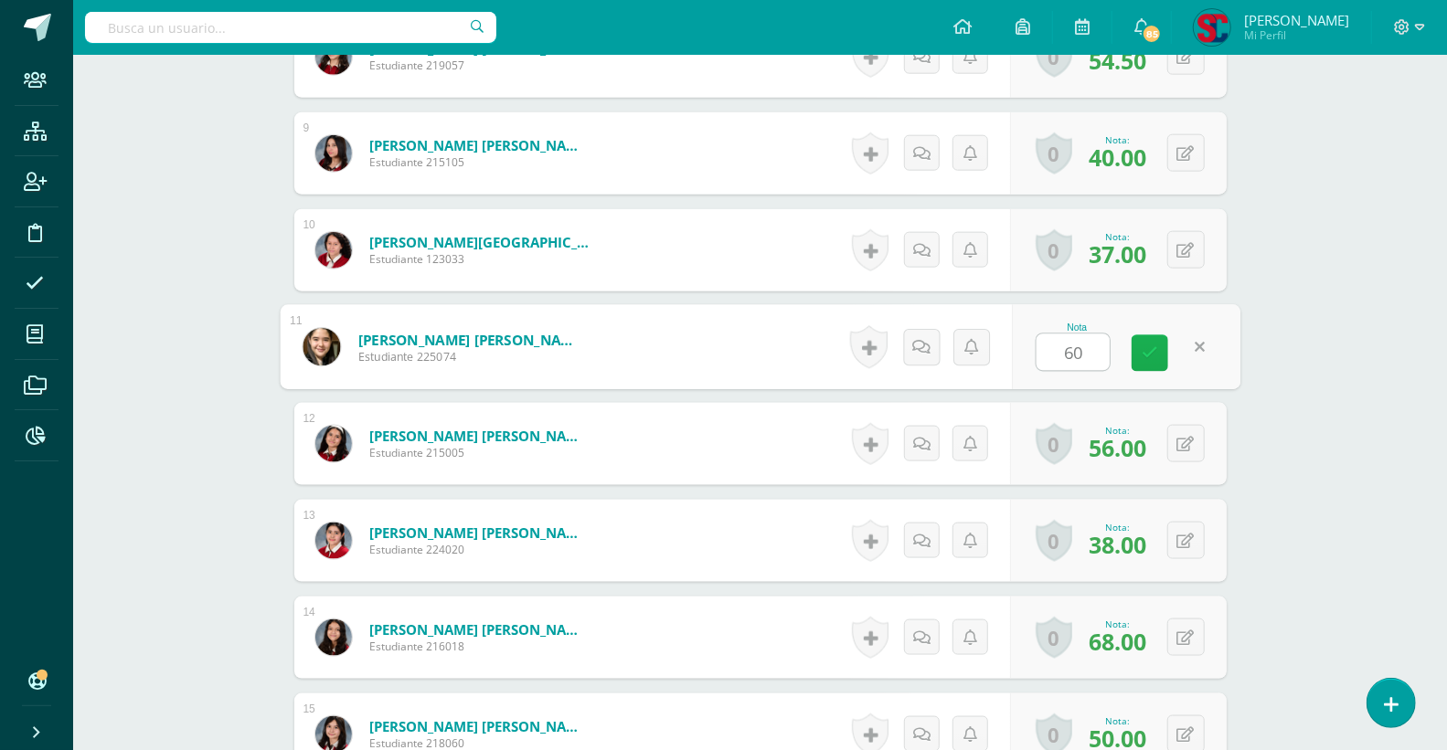
click at [1147, 351] on icon at bounding box center [1149, 353] width 16 height 16
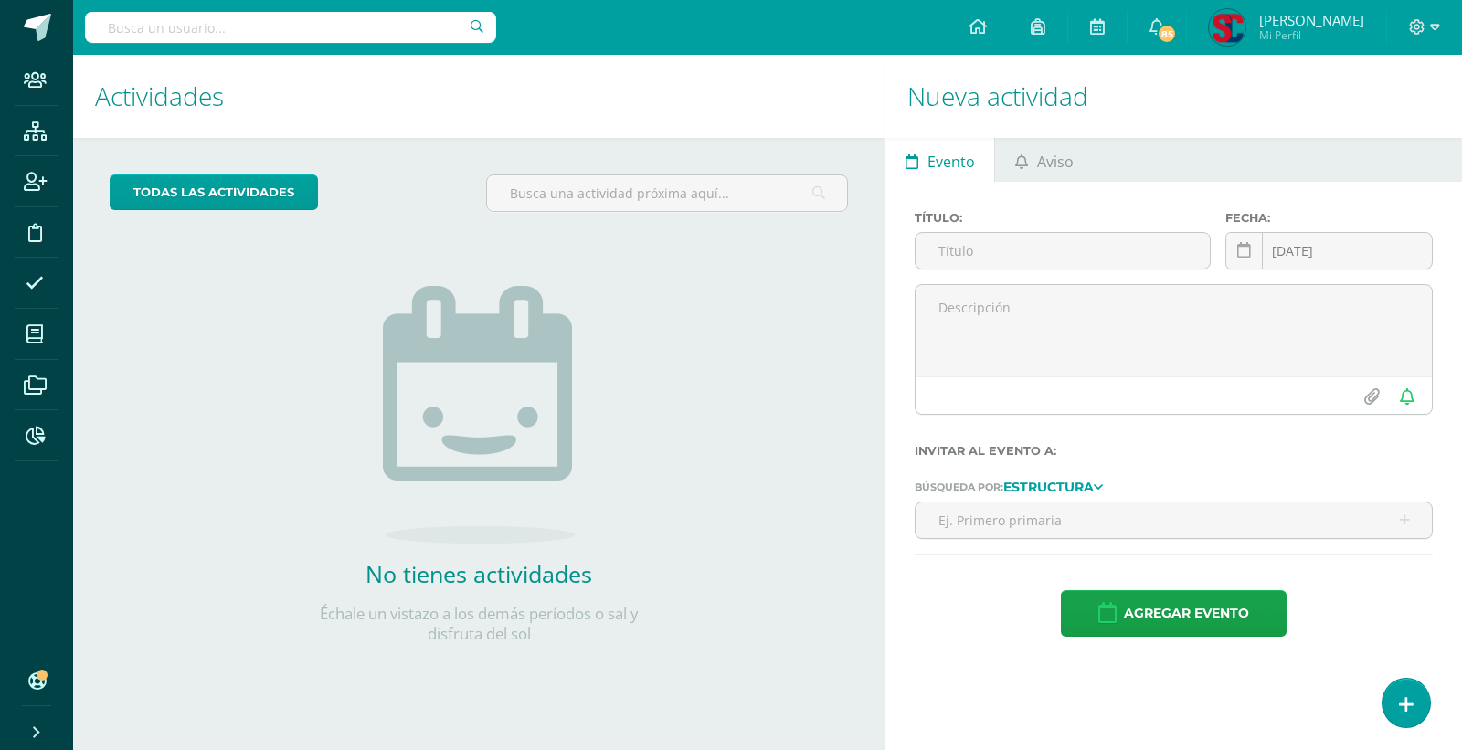
click at [216, 20] on input "text" at bounding box center [290, 27] width 411 height 31
type input "sara pineda"
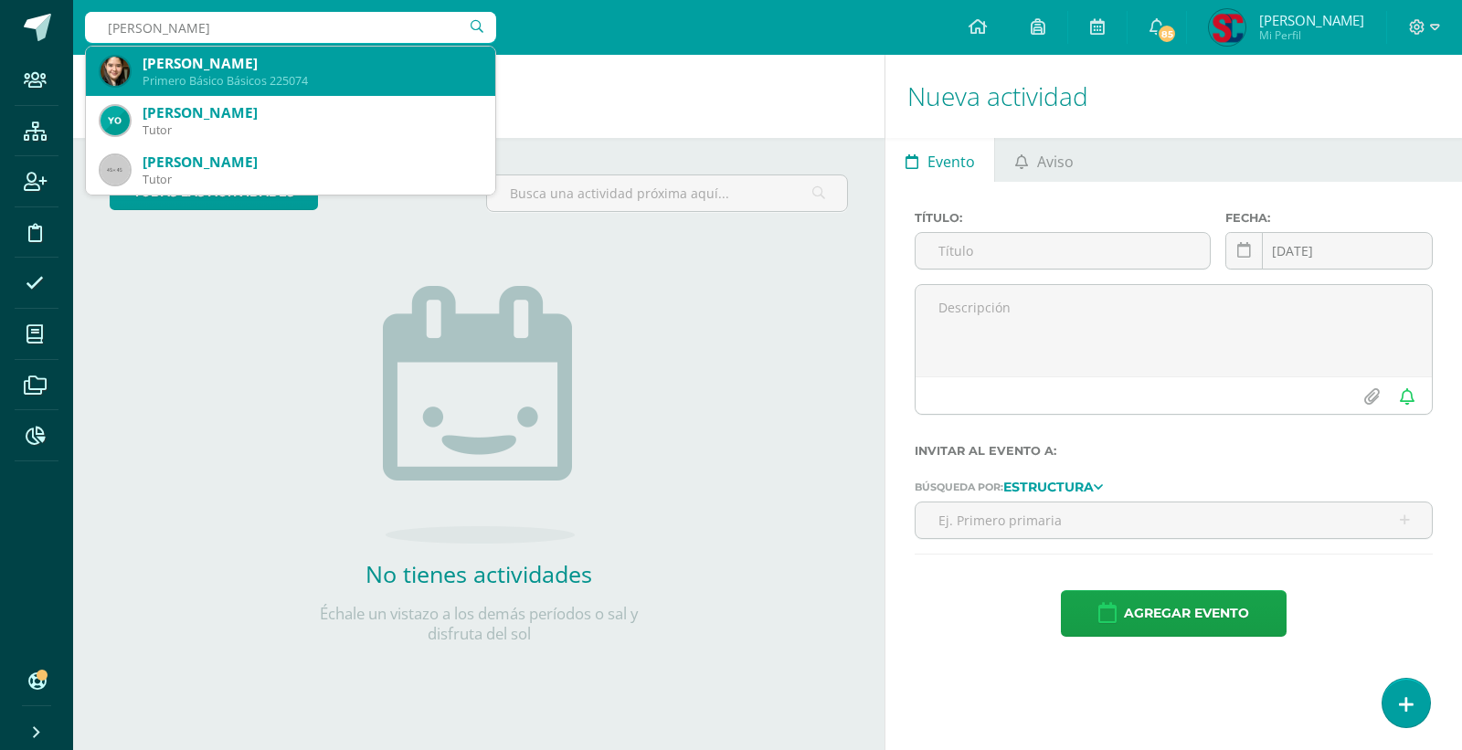
click at [217, 62] on div "[PERSON_NAME]" at bounding box center [312, 63] width 338 height 19
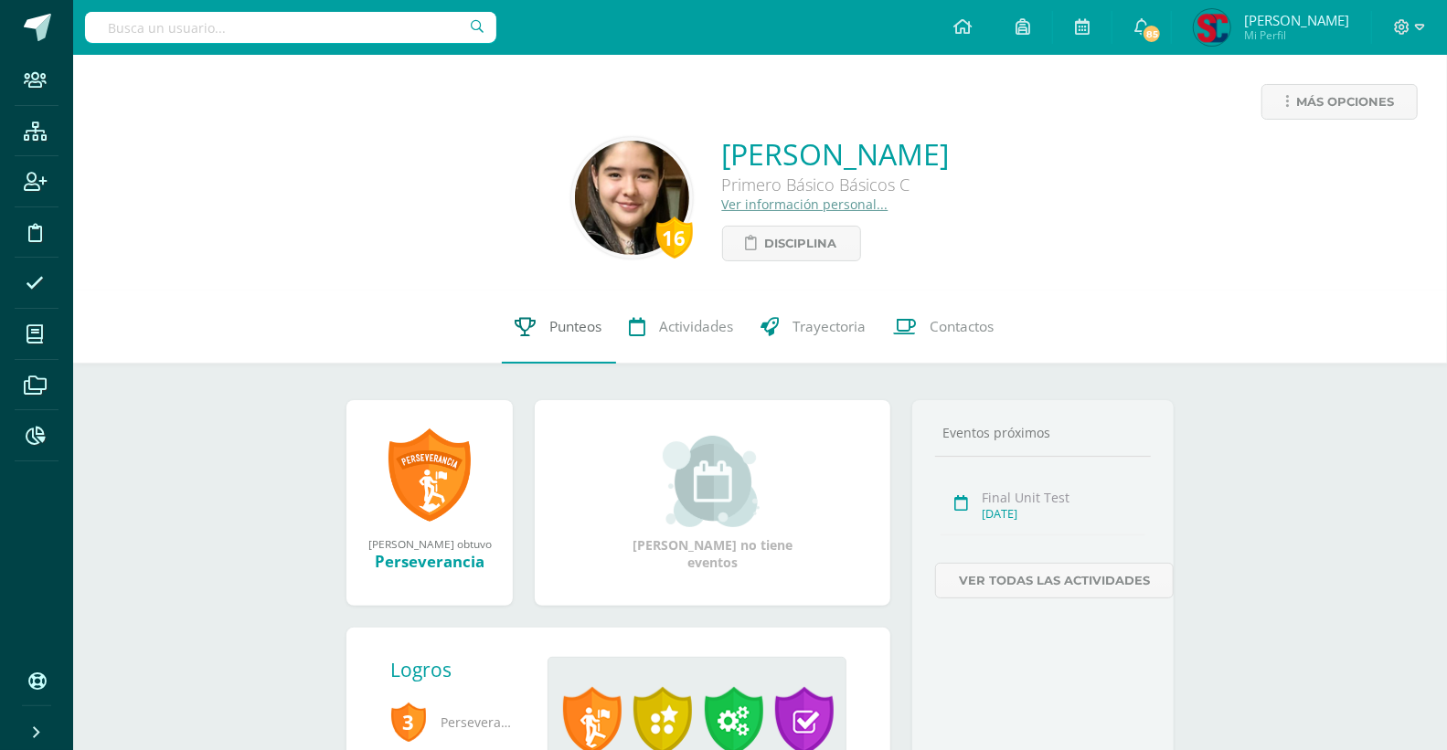
click at [558, 314] on link "Punteos" at bounding box center [559, 327] width 114 height 73
click at [556, 323] on span "Punteos" at bounding box center [576, 326] width 52 height 19
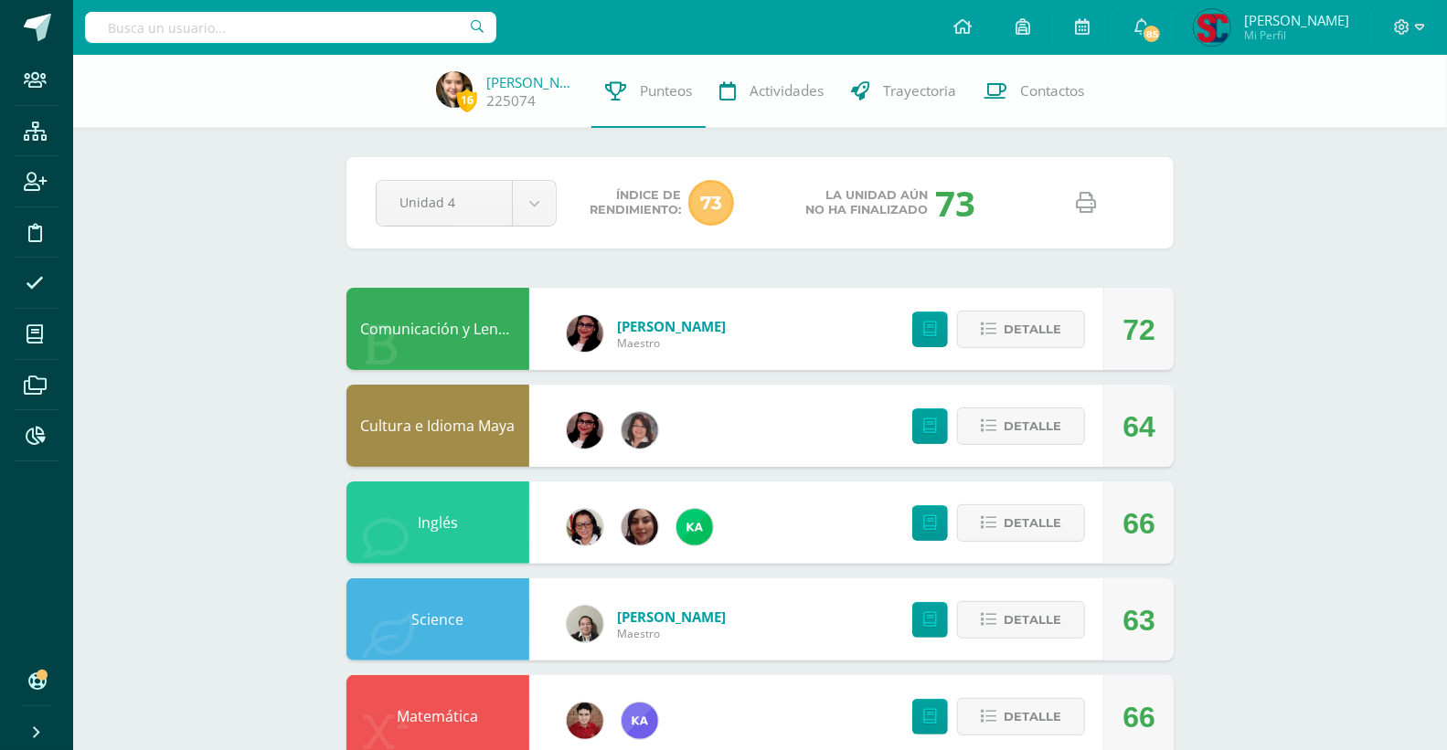
click at [1076, 197] on icon at bounding box center [1086, 203] width 20 height 20
click at [298, 22] on input "text" at bounding box center [290, 27] width 411 height 31
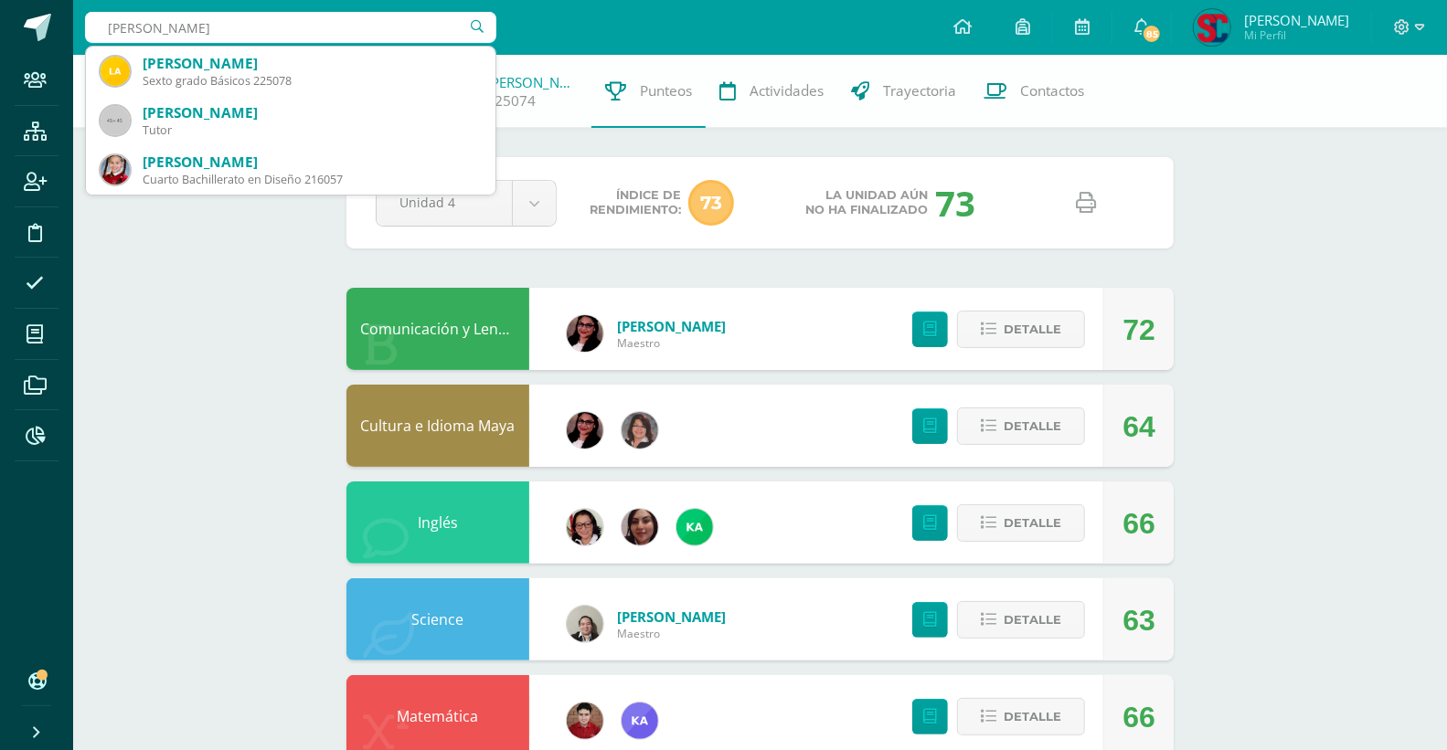
type input "lany alvarez"
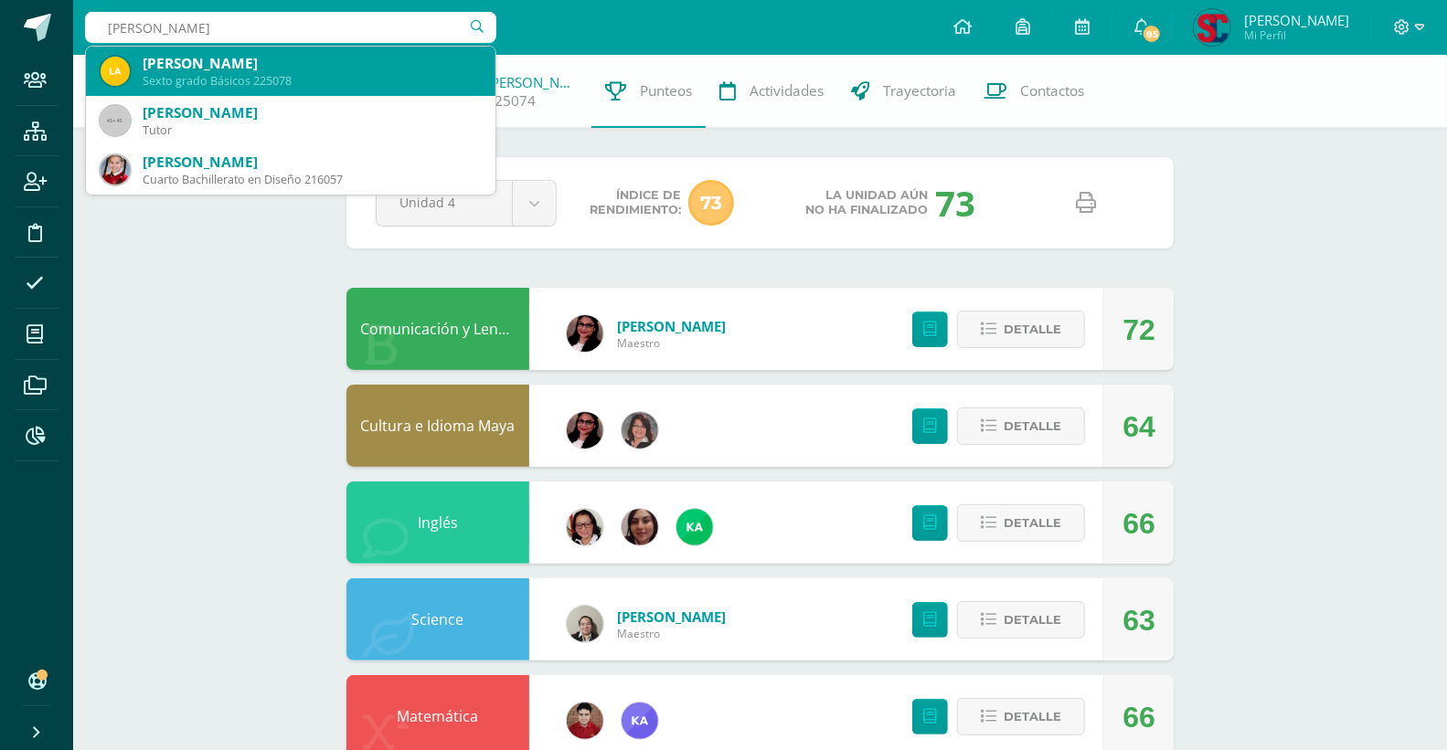
click at [324, 75] on div "Sexto grado Básicos 225078" at bounding box center [312, 81] width 338 height 16
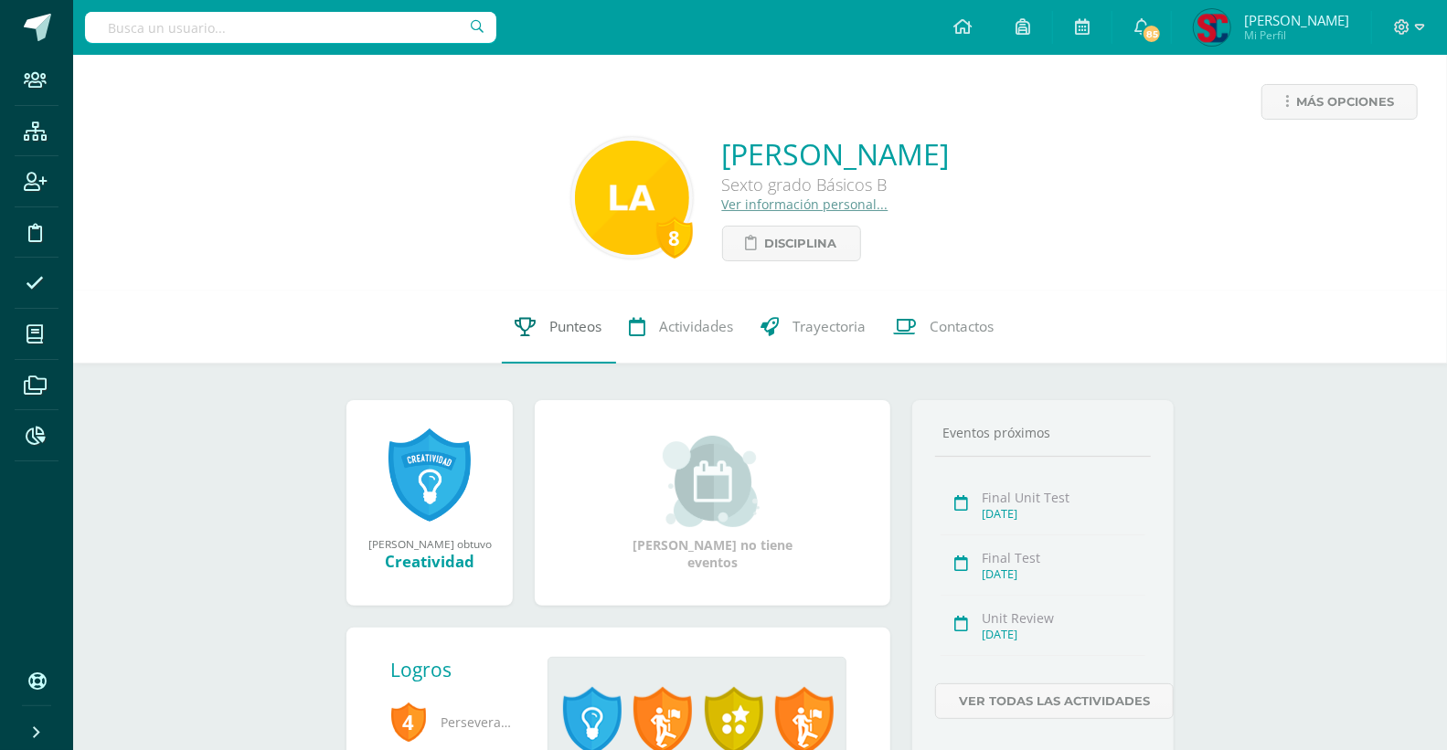
click at [564, 327] on span "Punteos" at bounding box center [576, 326] width 52 height 19
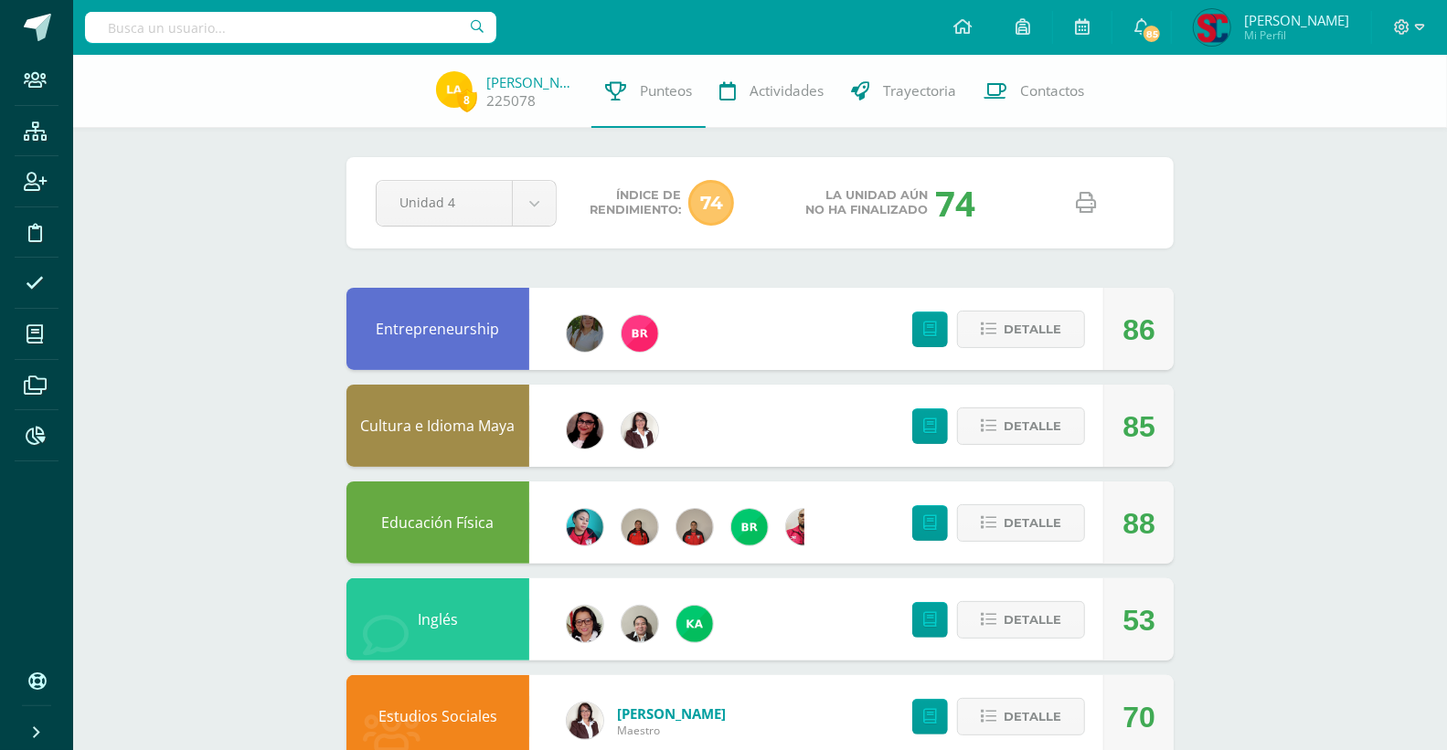
click at [1082, 203] on icon at bounding box center [1086, 203] width 20 height 20
